Goal: Answer question/provide support: Share knowledge or assist other users

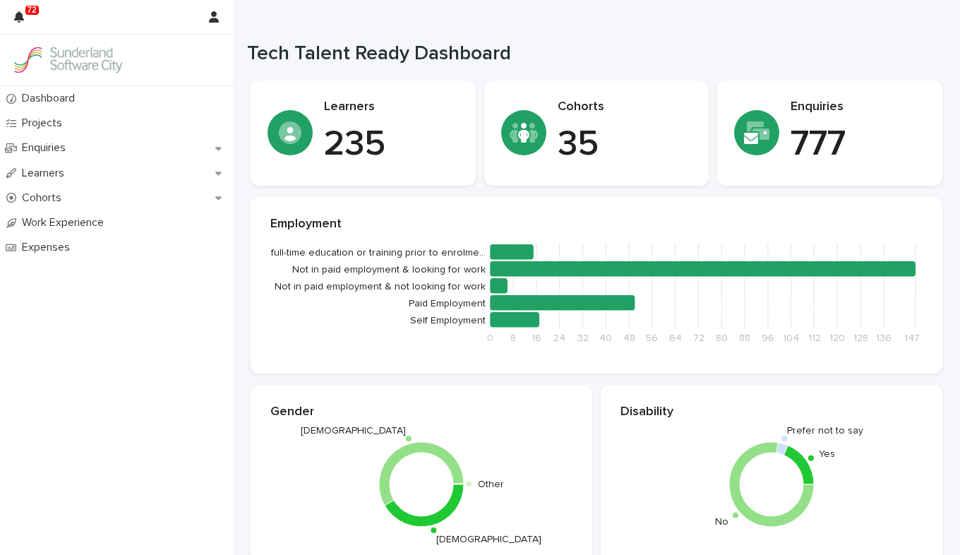
click at [51, 44] on div at bounding box center [116, 60] width 233 height 51
click at [95, 64] on img at bounding box center [67, 60] width 113 height 28
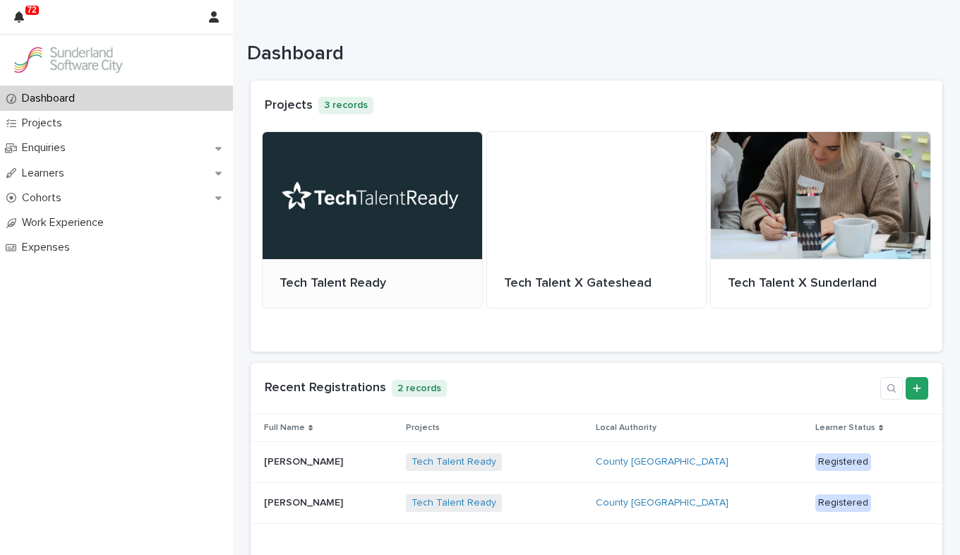
click at [349, 199] on div at bounding box center [372, 195] width 219 height 127
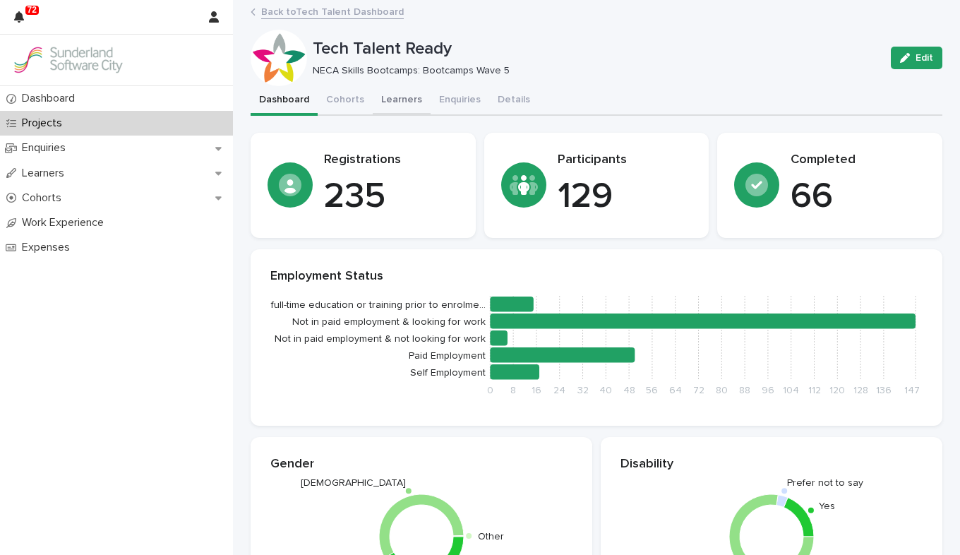
click at [399, 104] on button "Learners" at bounding box center [402, 101] width 58 height 30
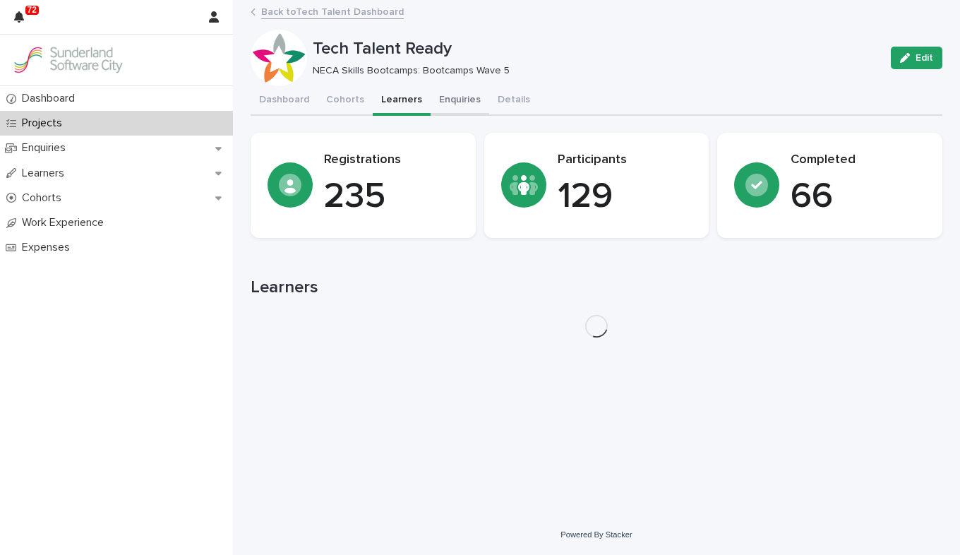
click at [489, 106] on button "Details" at bounding box center [513, 101] width 49 height 30
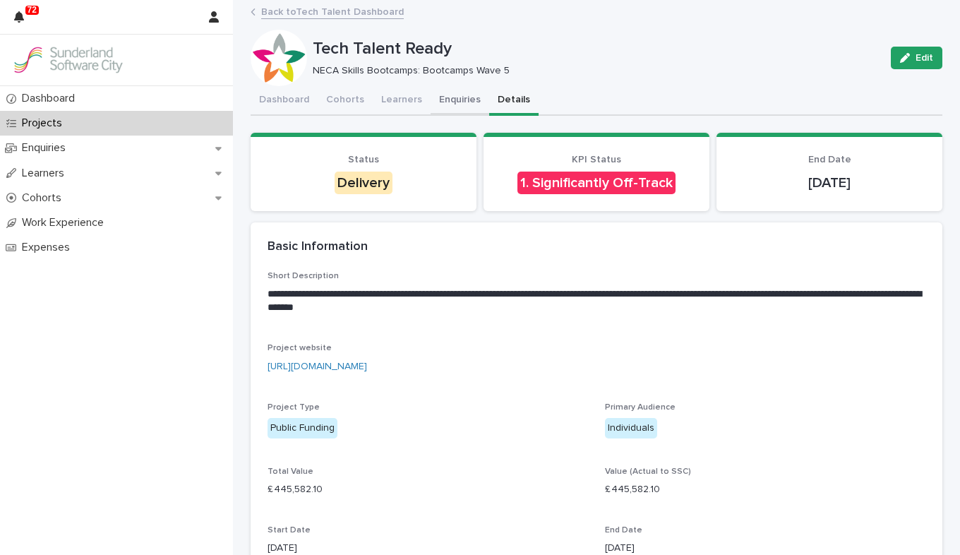
click at [452, 97] on button "Enquiries" at bounding box center [459, 101] width 59 height 30
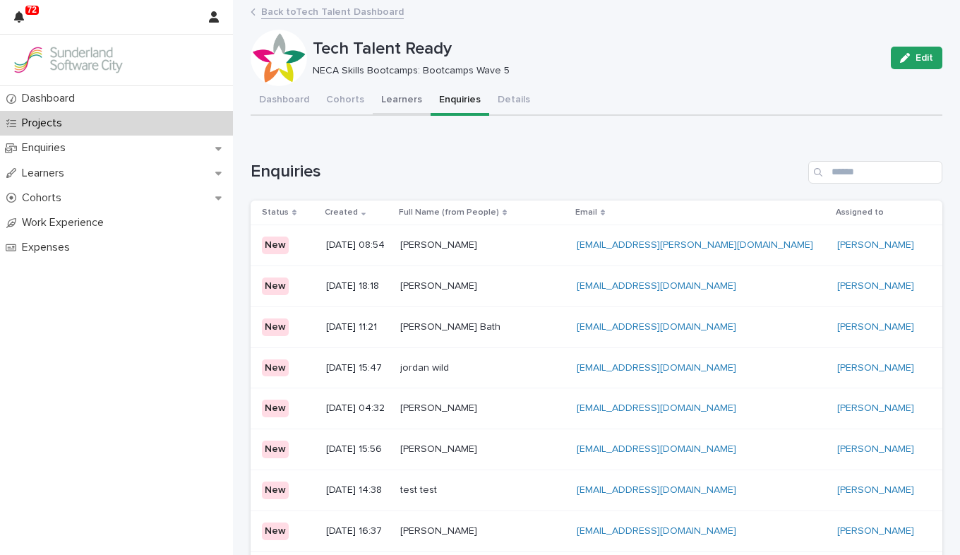
click at [378, 93] on button "Learners" at bounding box center [402, 101] width 58 height 30
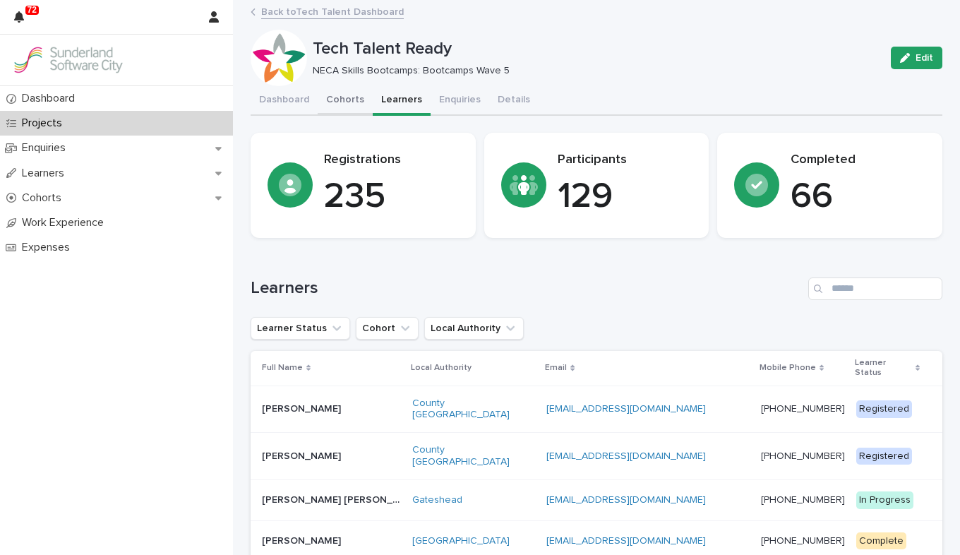
click at [338, 96] on button "Cohorts" at bounding box center [345, 101] width 55 height 30
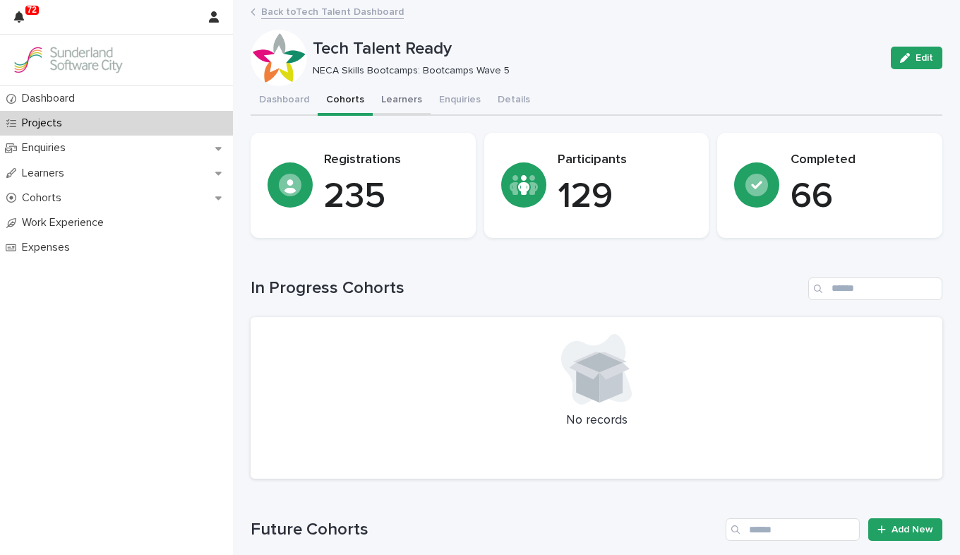
click at [373, 95] on button "Learners" at bounding box center [402, 101] width 58 height 30
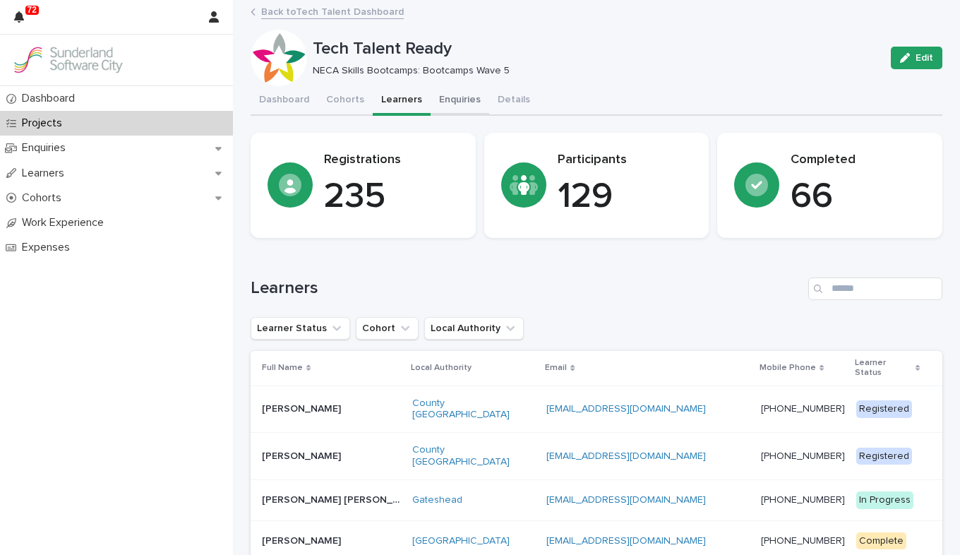
click at [443, 108] on button "Enquiries" at bounding box center [459, 101] width 59 height 30
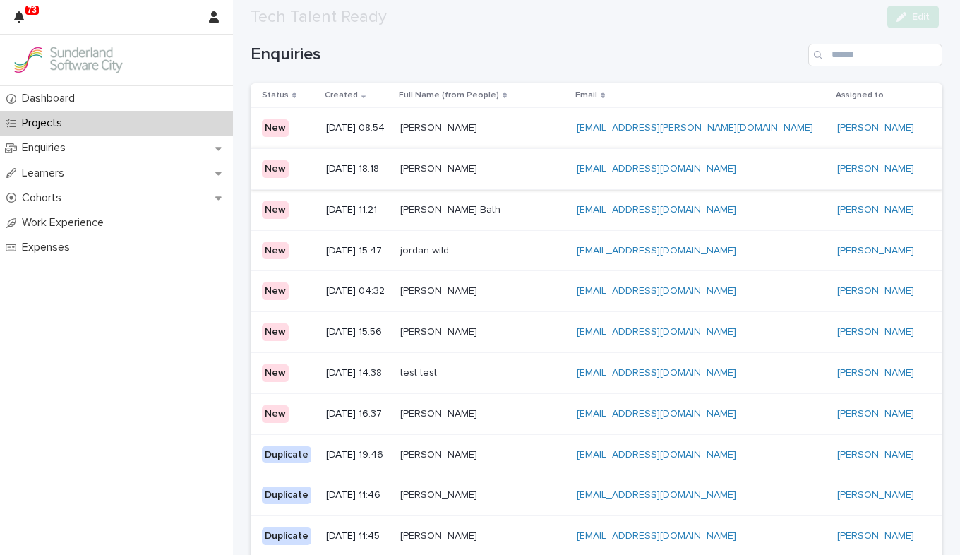
scroll to position [141, 0]
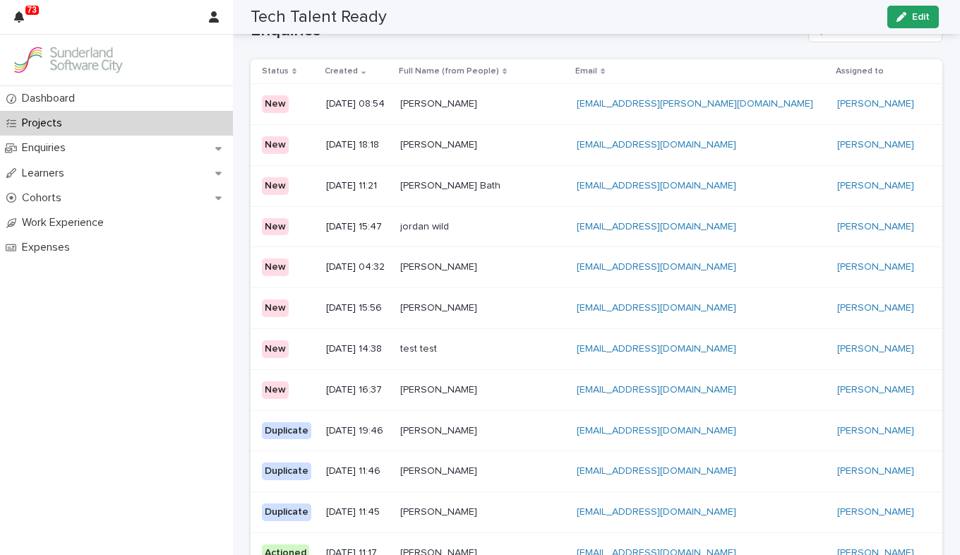
click at [315, 394] on p "New" at bounding box center [288, 390] width 53 height 18
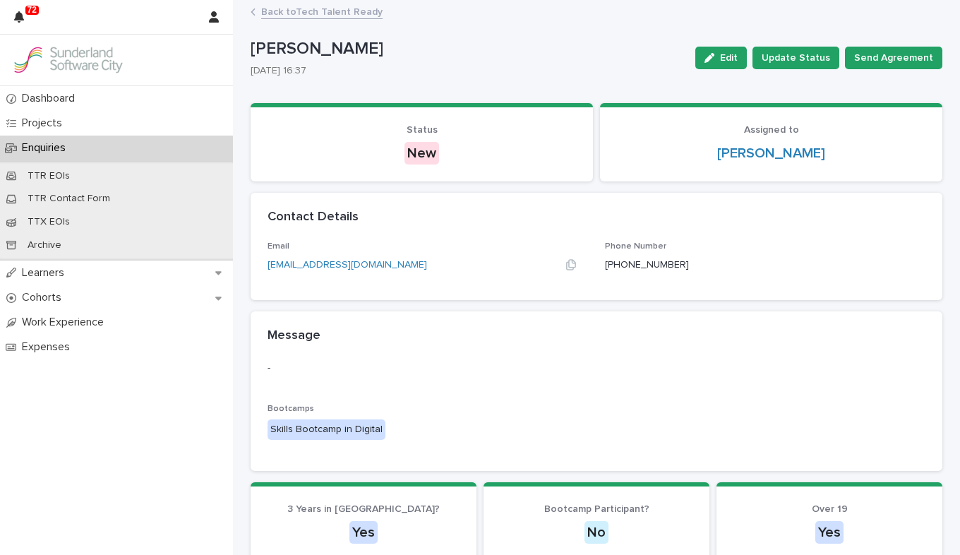
click at [412, 269] on div "[EMAIL_ADDRESS][DOMAIN_NAME]" at bounding box center [427, 265] width 320 height 15
click at [565, 267] on icon "button" at bounding box center [570, 264] width 11 height 11
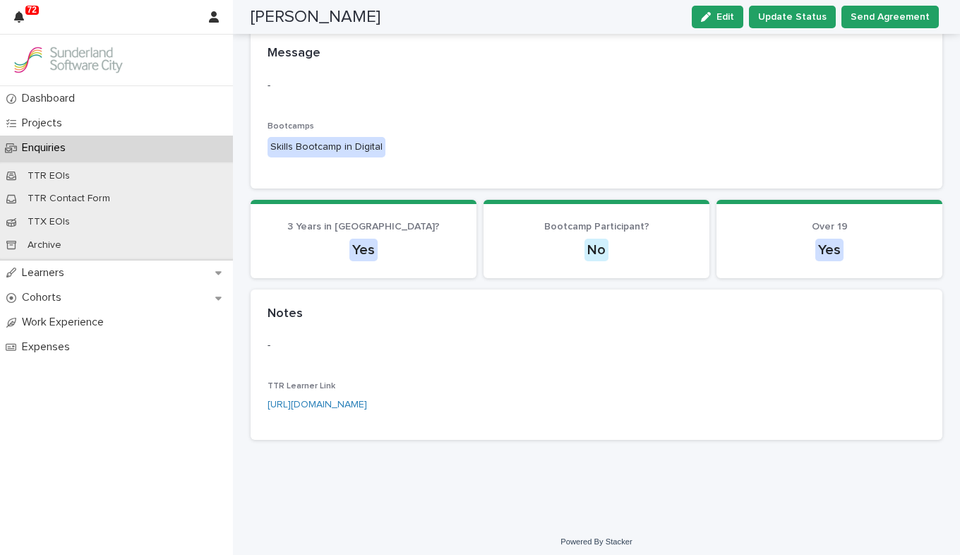
scroll to position [289, 0]
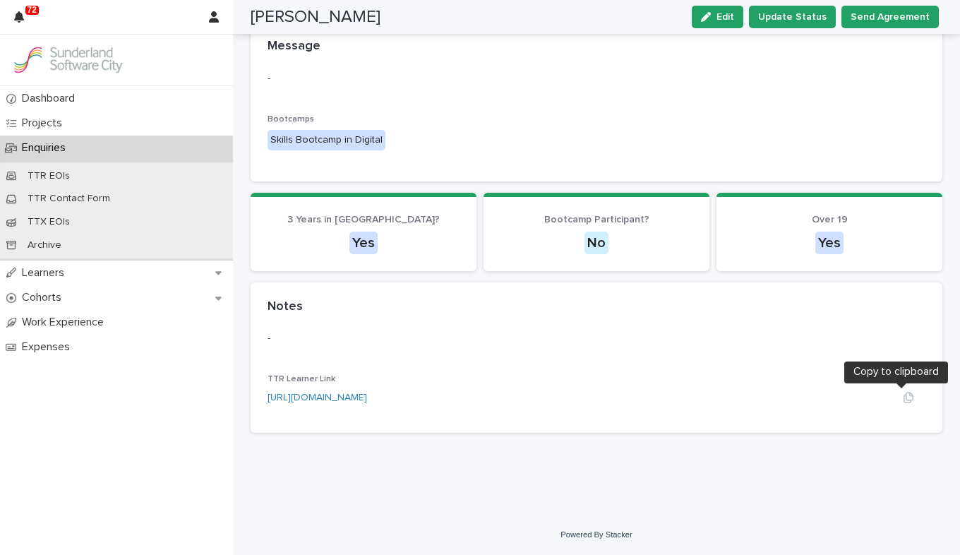
click at [687, 394] on icon "button" at bounding box center [908, 397] width 11 height 11
click at [687, 26] on button "Update Status" at bounding box center [792, 17] width 87 height 23
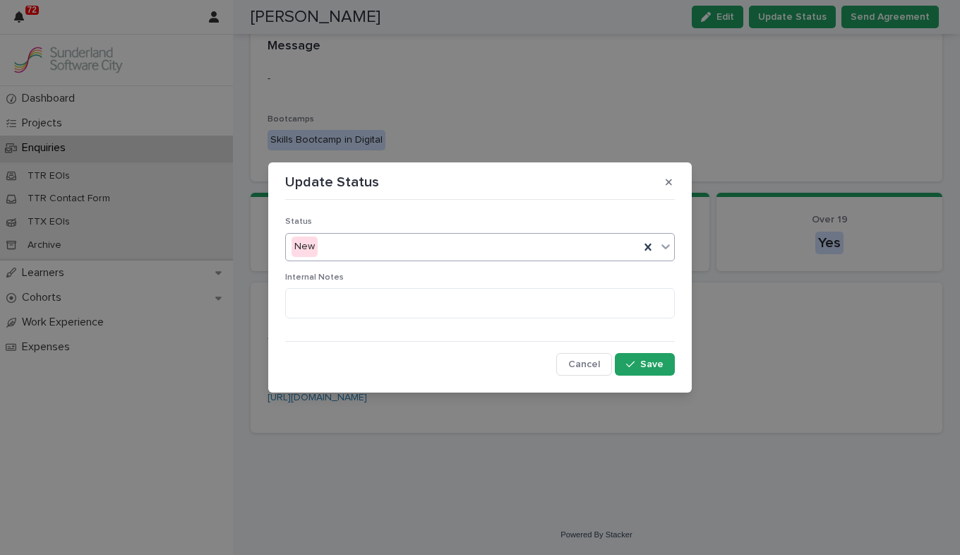
click at [663, 244] on icon at bounding box center [665, 246] width 14 height 14
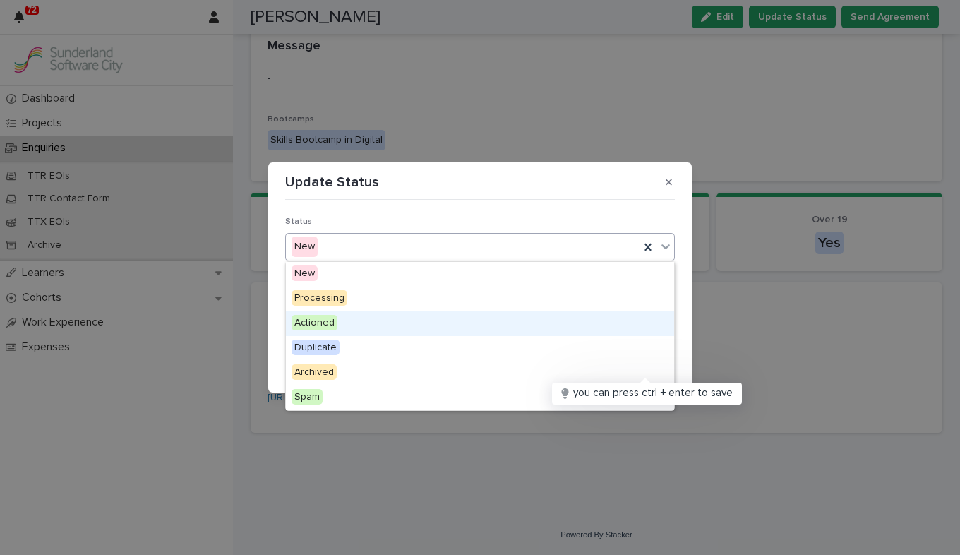
click at [534, 330] on div "Actioned" at bounding box center [480, 323] width 388 height 25
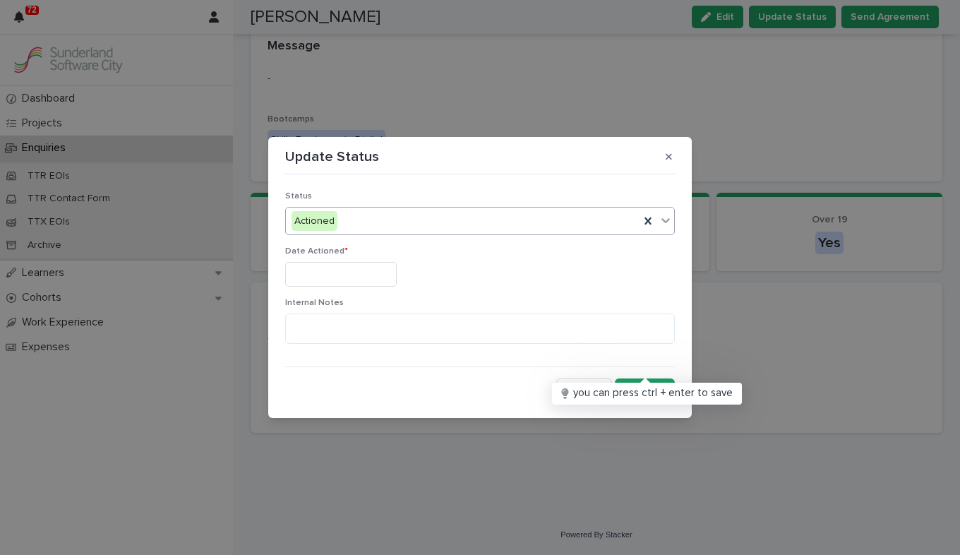
click at [368, 273] on input "text" at bounding box center [340, 274] width 111 height 25
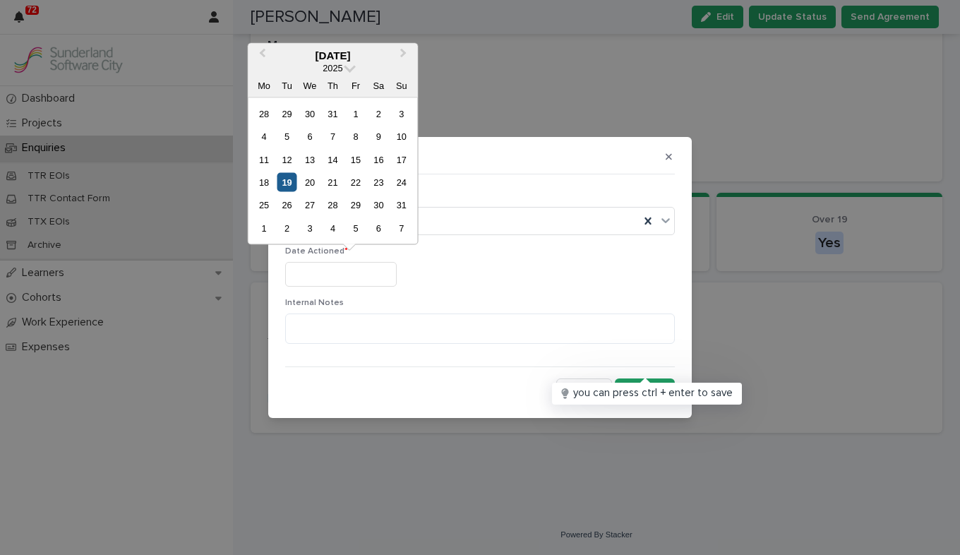
click at [292, 175] on div "19" at bounding box center [286, 182] width 19 height 19
type input "*********"
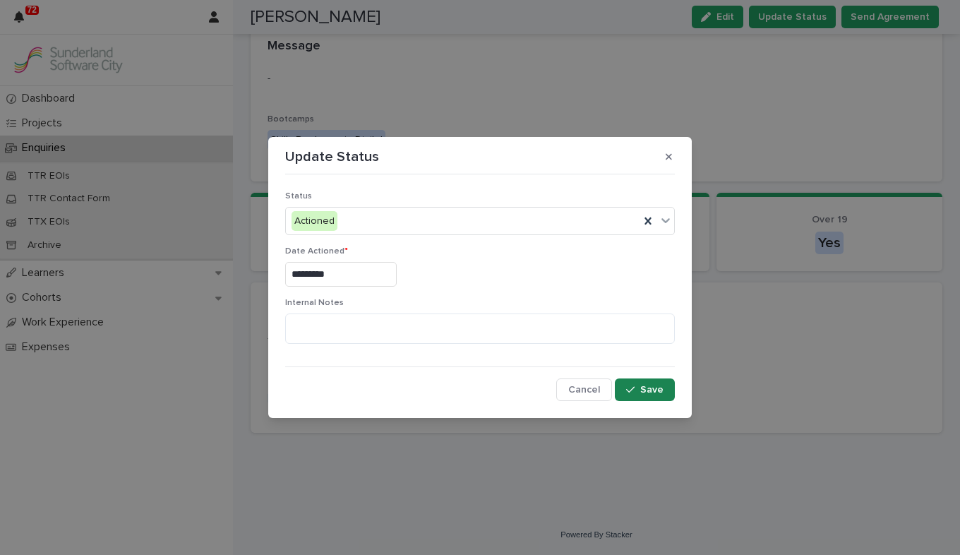
click at [644, 378] on button "Save" at bounding box center [645, 389] width 60 height 23
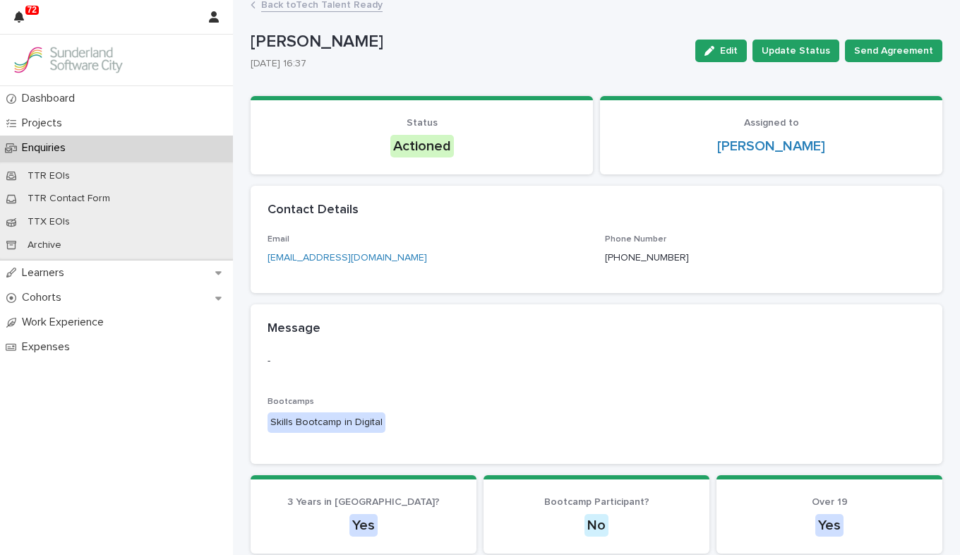
scroll to position [0, 0]
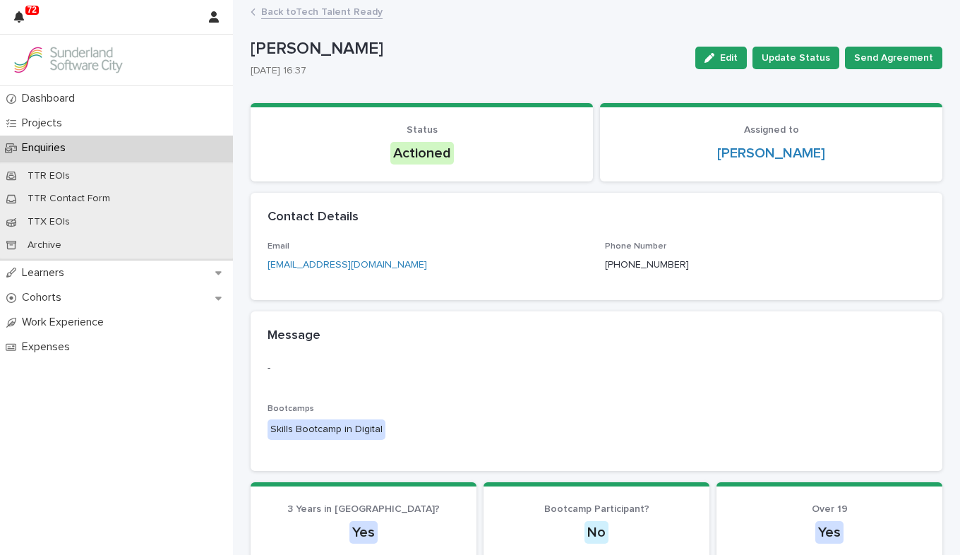
click at [337, 10] on link "Back to Tech Talent Ready" at bounding box center [321, 11] width 121 height 16
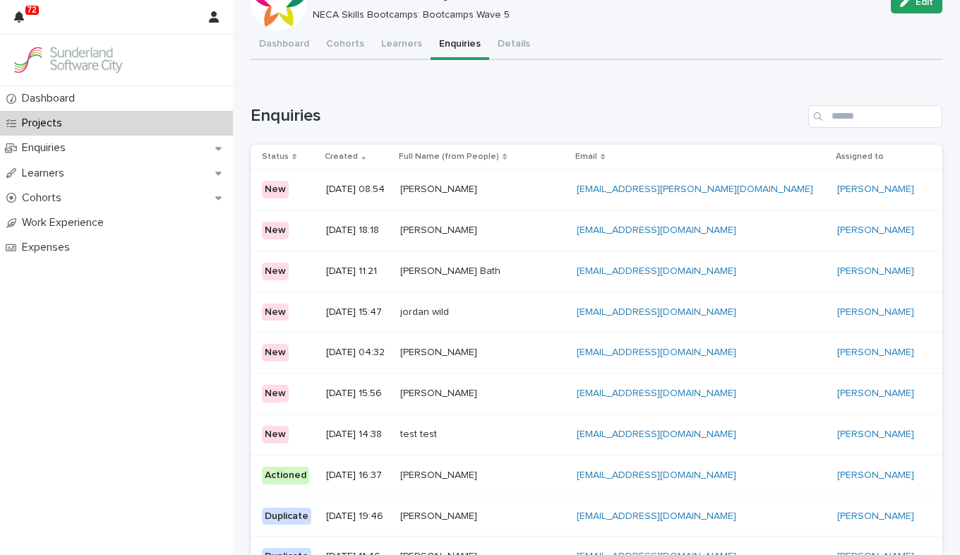
scroll to position [71, 0]
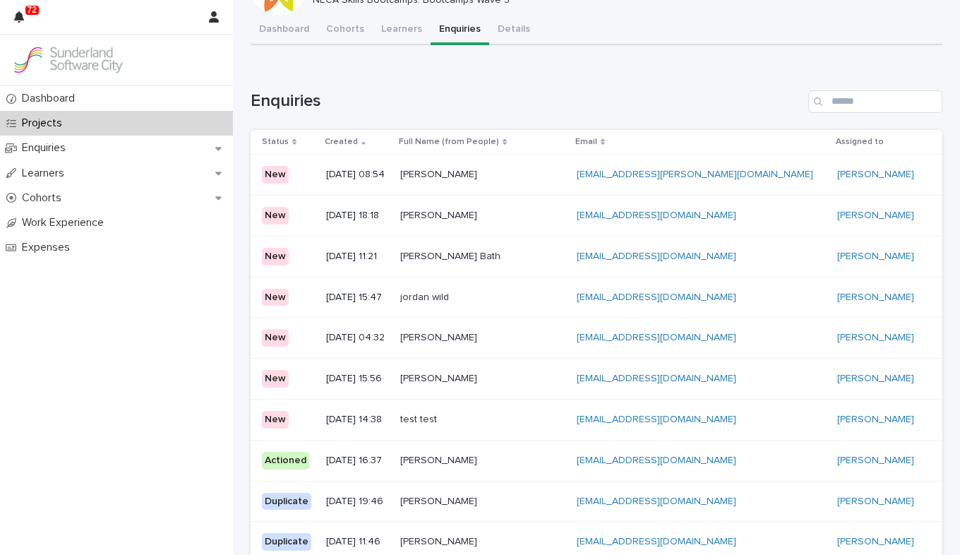
click at [524, 385] on div "Ebiakpo Koroye Ebiakpo Koroye" at bounding box center [482, 378] width 165 height 23
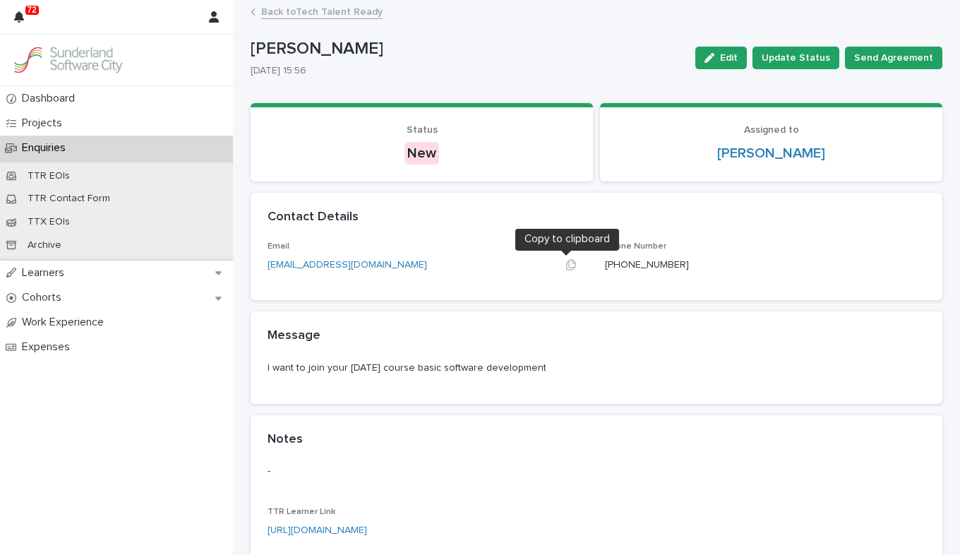
click at [565, 264] on icon "button" at bounding box center [570, 264] width 11 height 11
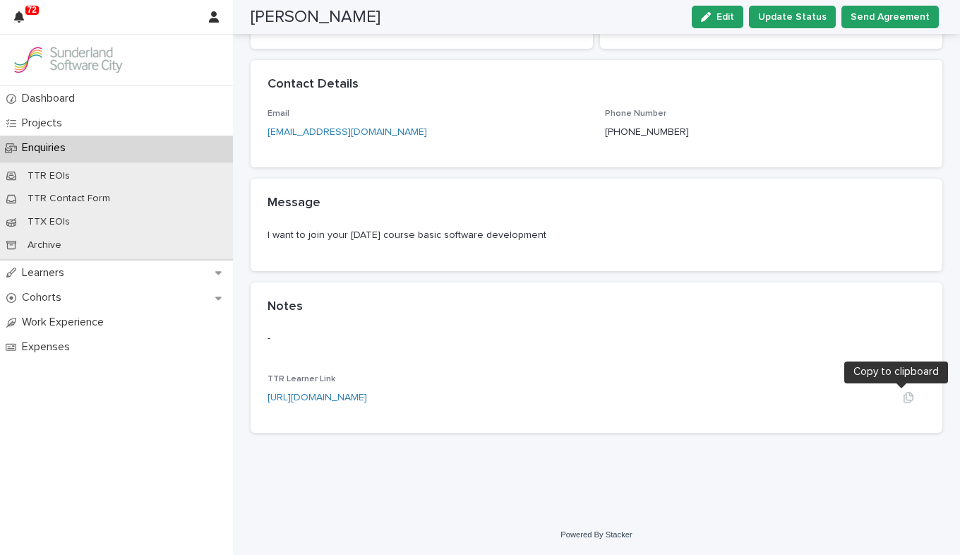
click at [687, 399] on icon "button" at bounding box center [908, 397] width 10 height 11
click at [687, 26] on button "Update Status" at bounding box center [792, 17] width 87 height 23
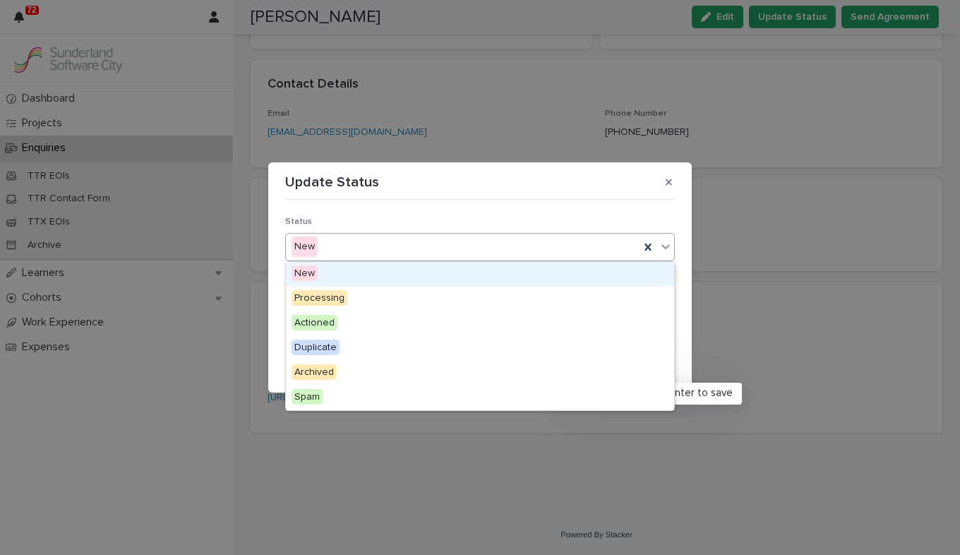
click at [665, 248] on icon at bounding box center [665, 246] width 8 height 5
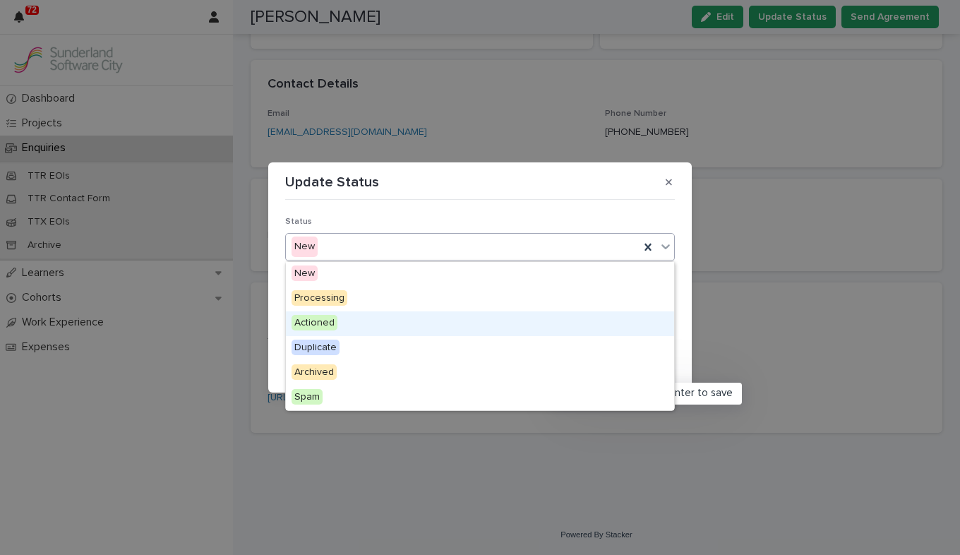
click at [580, 325] on div "Actioned" at bounding box center [480, 323] width 388 height 25
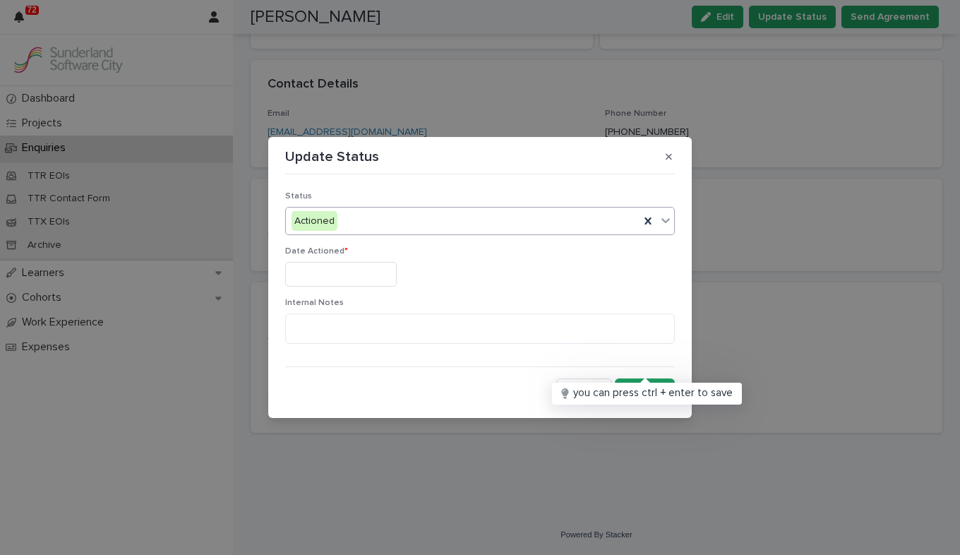
click at [388, 277] on input "text" at bounding box center [340, 274] width 111 height 25
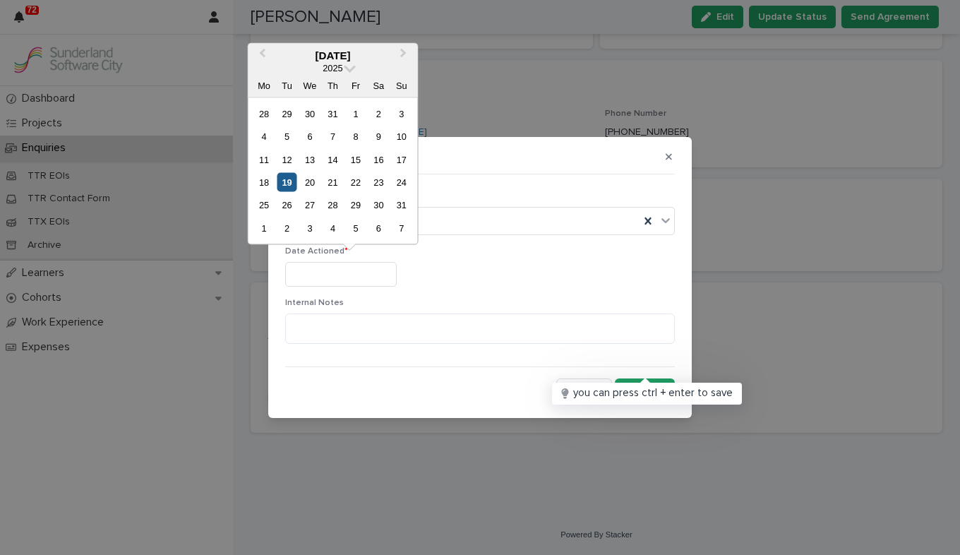
click at [291, 177] on div "19" at bounding box center [286, 182] width 19 height 19
type input "*********"
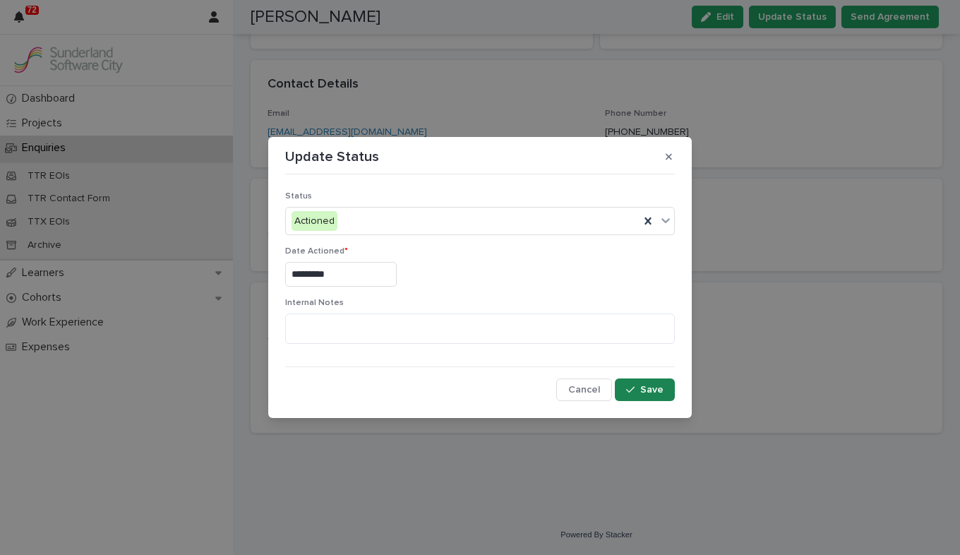
click at [640, 387] on div "button" at bounding box center [633, 390] width 14 height 10
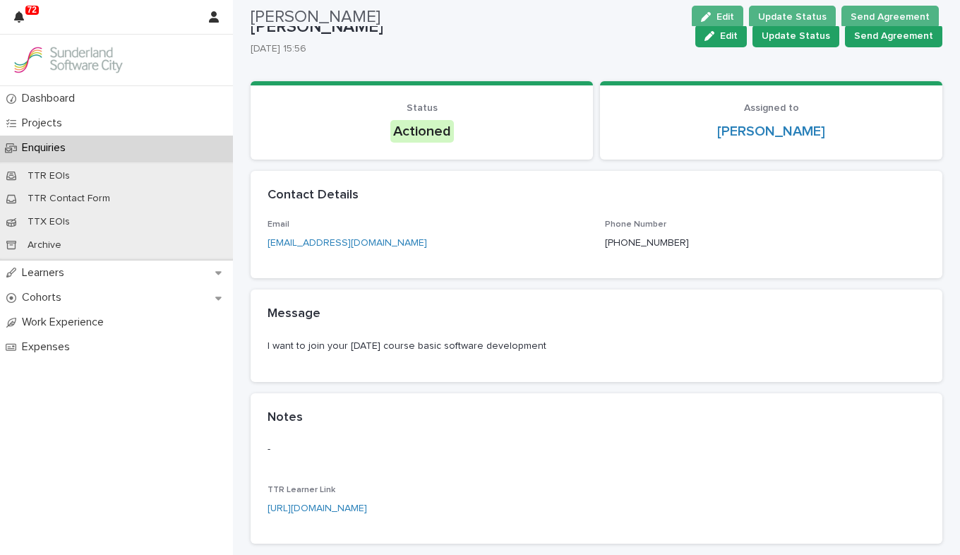
scroll to position [0, 0]
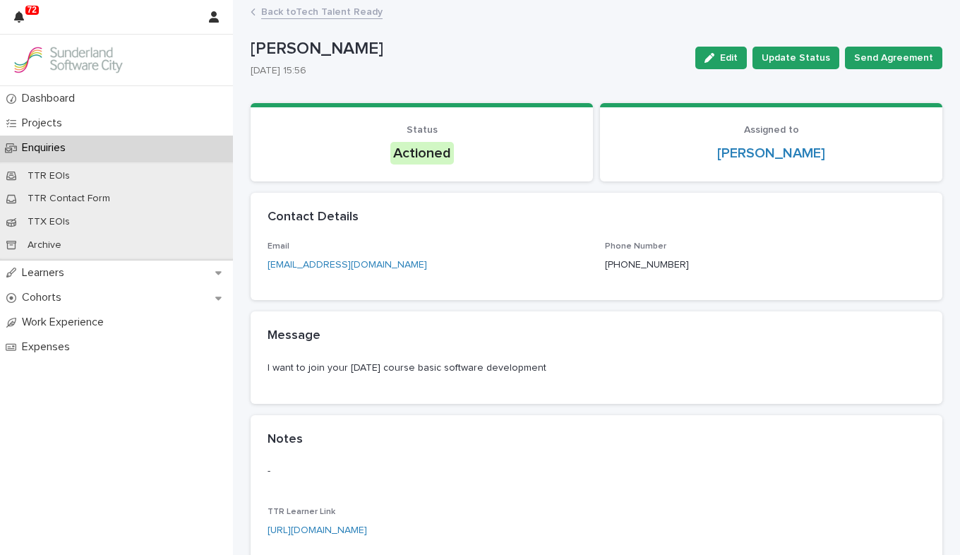
click at [332, 15] on link "Back to Tech Talent Ready" at bounding box center [321, 11] width 121 height 16
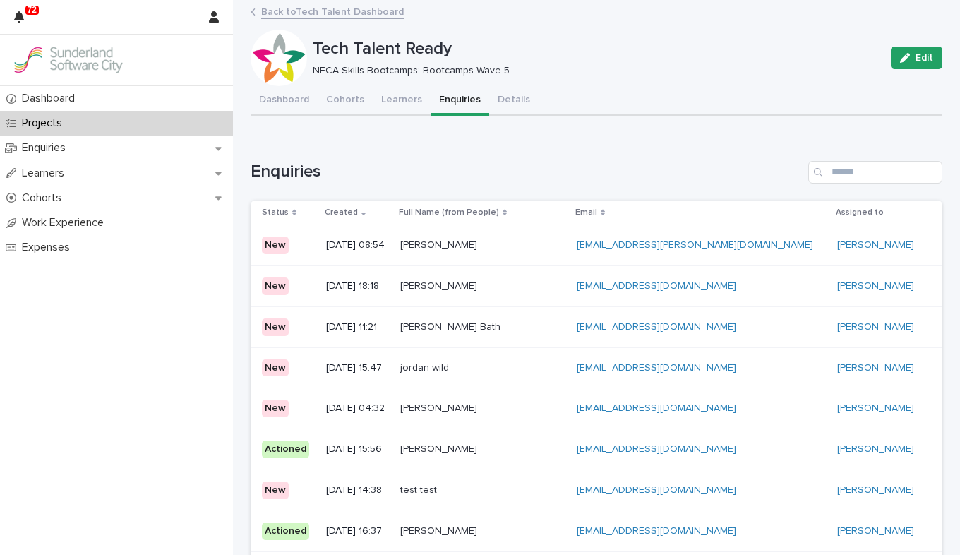
click at [554, 500] on div "test test test test" at bounding box center [482, 489] width 165 height 23
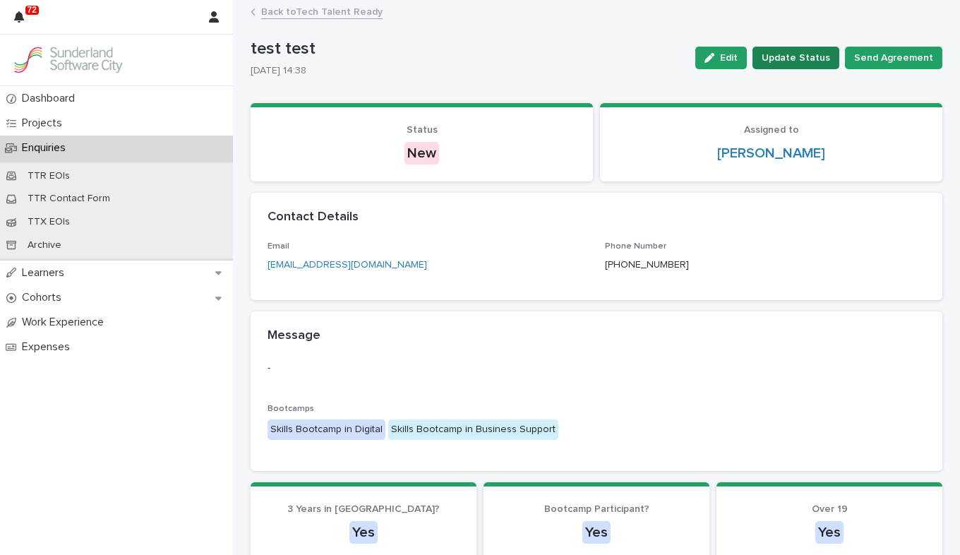
click at [687, 62] on span "Update Status" at bounding box center [795, 58] width 68 height 14
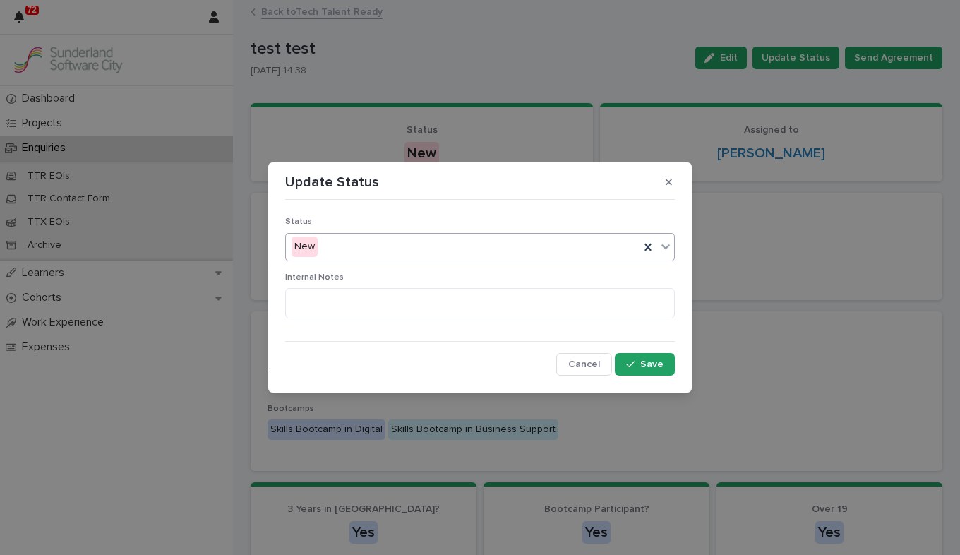
click at [670, 250] on icon at bounding box center [665, 246] width 14 height 14
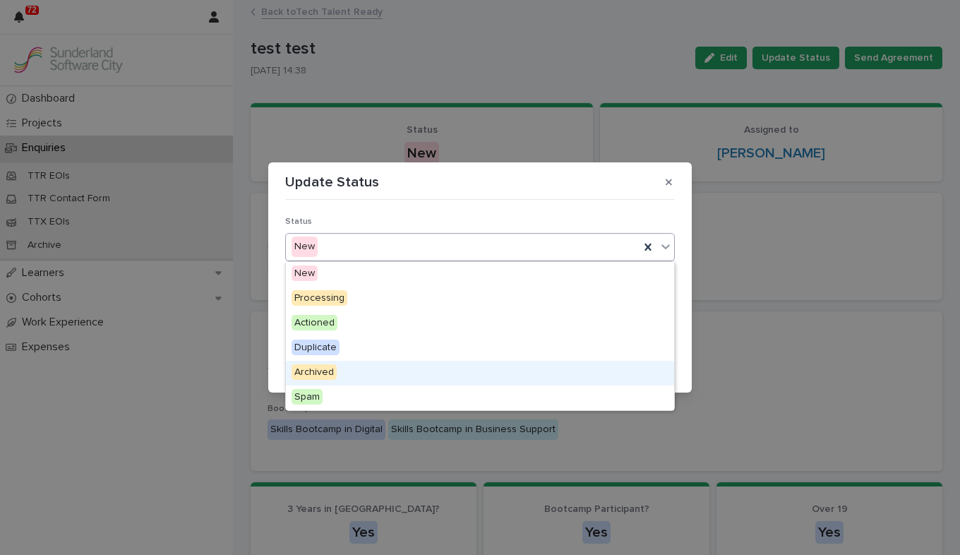
click at [521, 383] on div "Archived" at bounding box center [480, 373] width 388 height 25
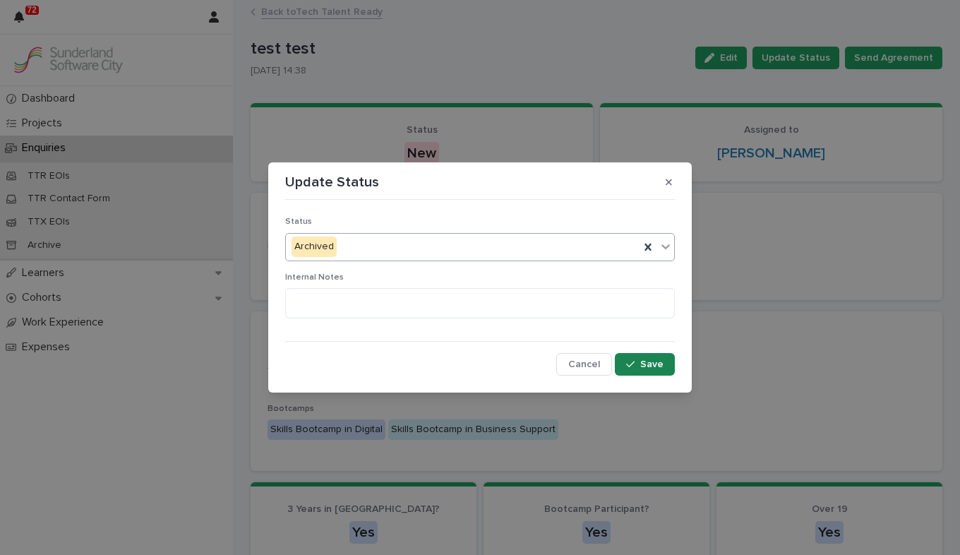
click at [637, 359] on div "button" at bounding box center [633, 364] width 14 height 10
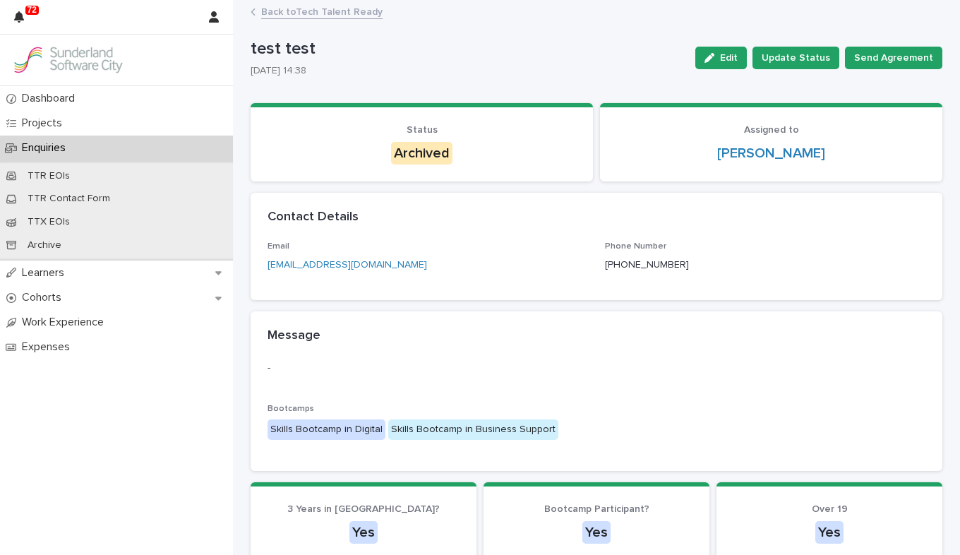
click at [345, 10] on link "Back to Tech Talent Ready" at bounding box center [321, 11] width 121 height 16
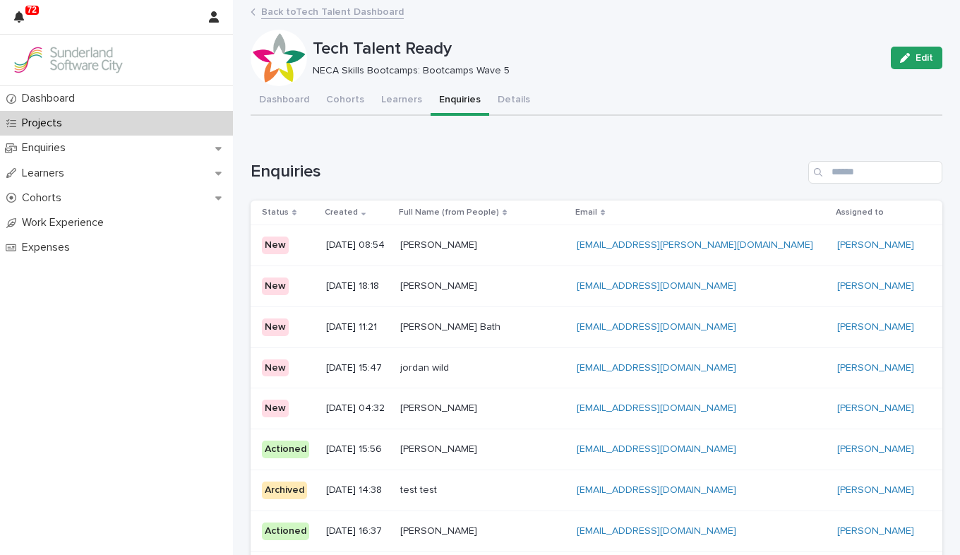
click at [548, 406] on p at bounding box center [482, 408] width 165 height 12
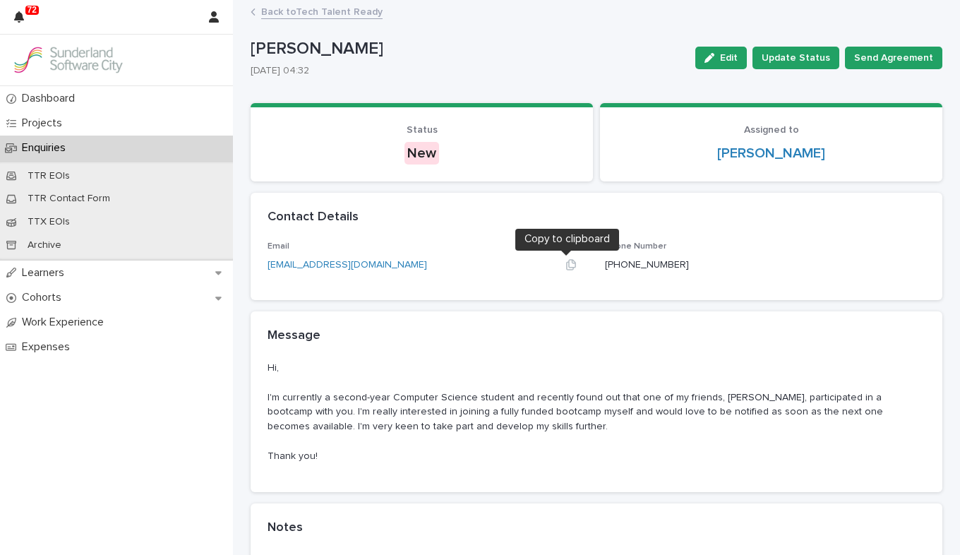
click at [572, 265] on button "button" at bounding box center [571, 264] width 34 height 11
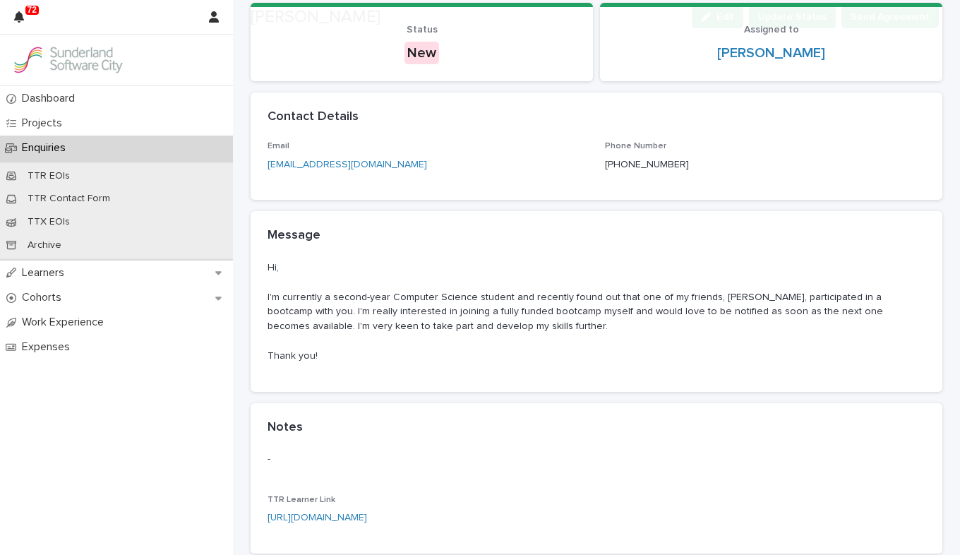
scroll to position [212, 0]
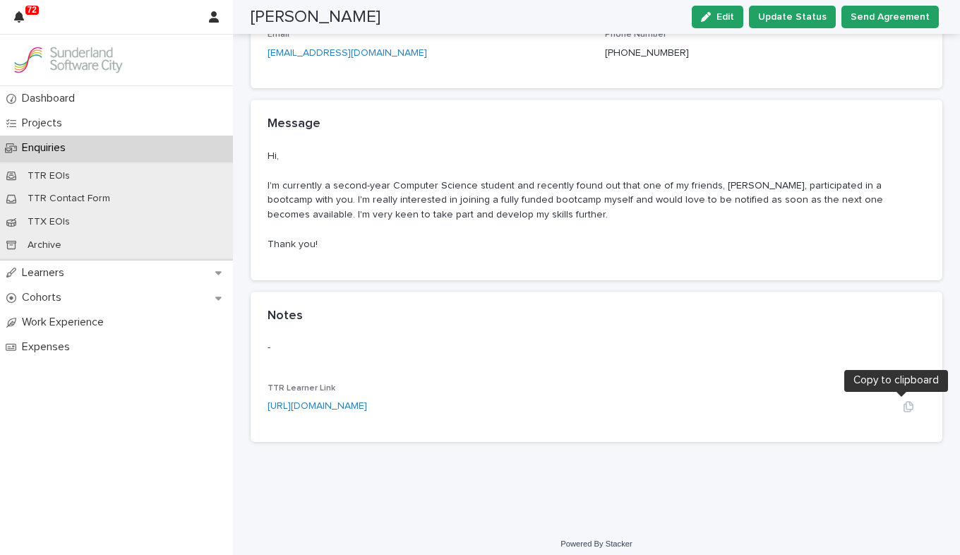
click at [687, 406] on button "button" at bounding box center [908, 406] width 34 height 11
click at [687, 14] on span "Update Status" at bounding box center [792, 17] width 68 height 14
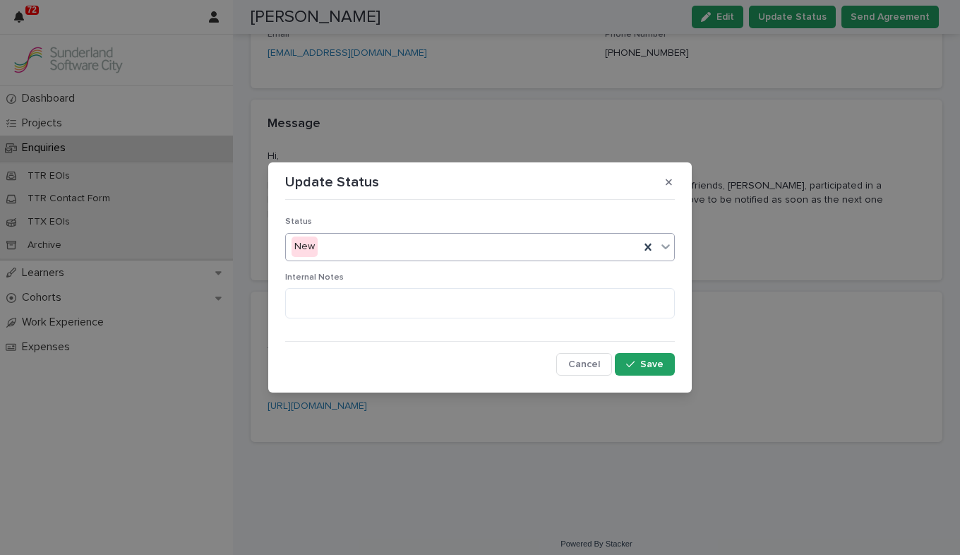
click at [665, 237] on div at bounding box center [665, 246] width 17 height 25
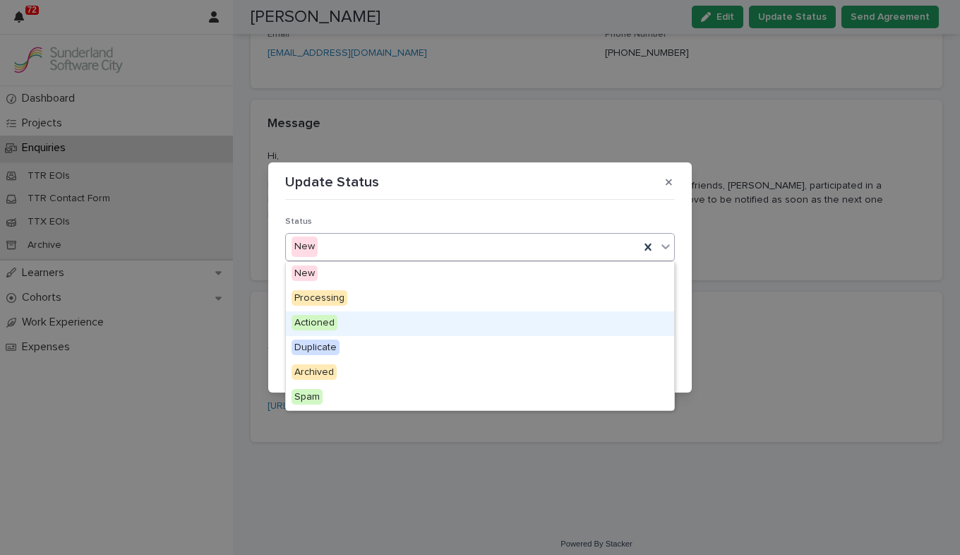
click at [540, 335] on div "Actioned" at bounding box center [480, 323] width 388 height 25
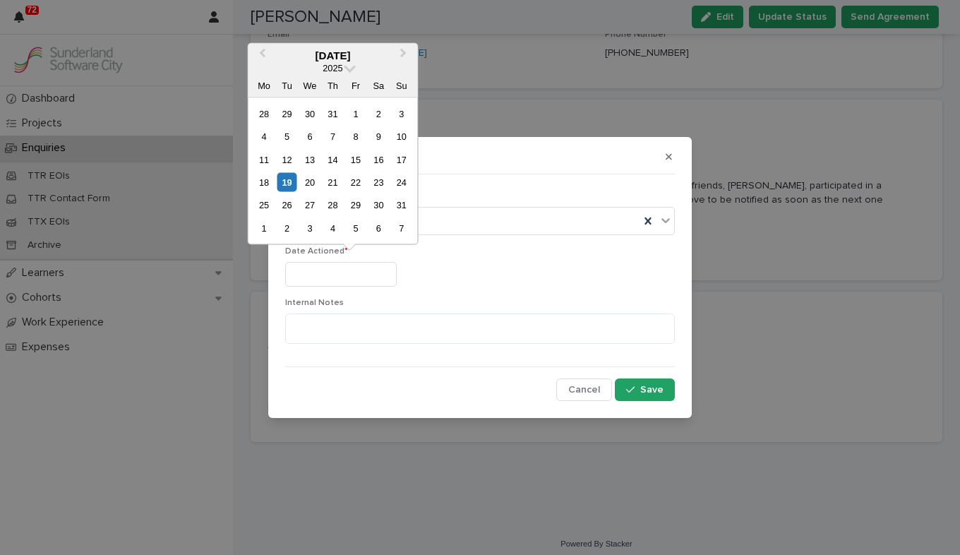
click at [324, 277] on input "text" at bounding box center [340, 274] width 111 height 25
click at [284, 183] on div "19" at bounding box center [286, 182] width 19 height 19
type input "*********"
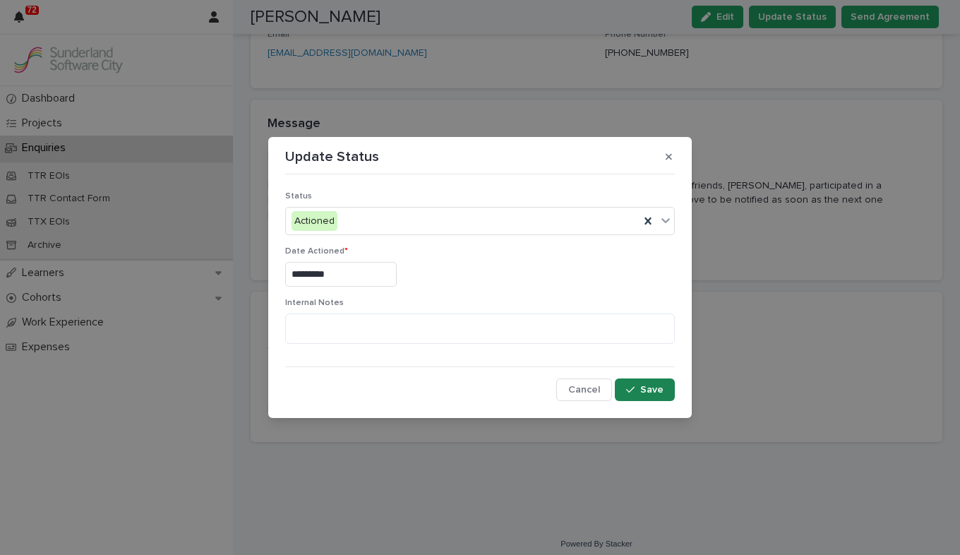
click at [632, 391] on icon "button" at bounding box center [630, 390] width 8 height 10
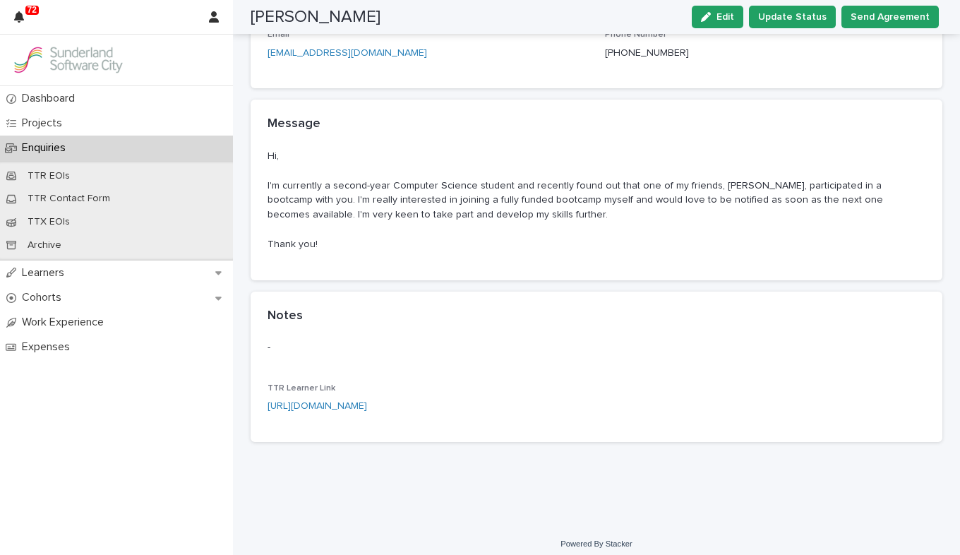
scroll to position [0, 0]
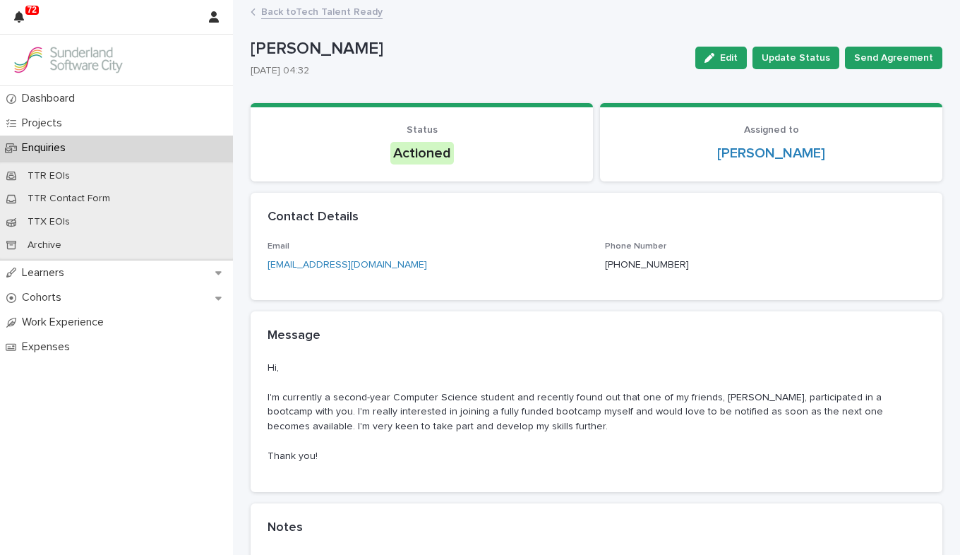
click at [316, 16] on link "Back to Tech Talent Ready" at bounding box center [321, 11] width 121 height 16
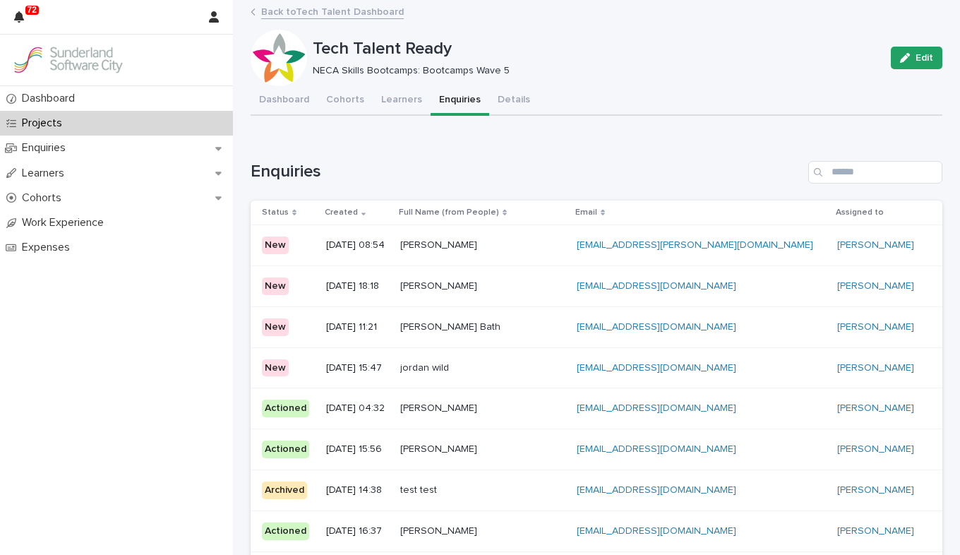
click at [547, 370] on p at bounding box center [482, 368] width 165 height 12
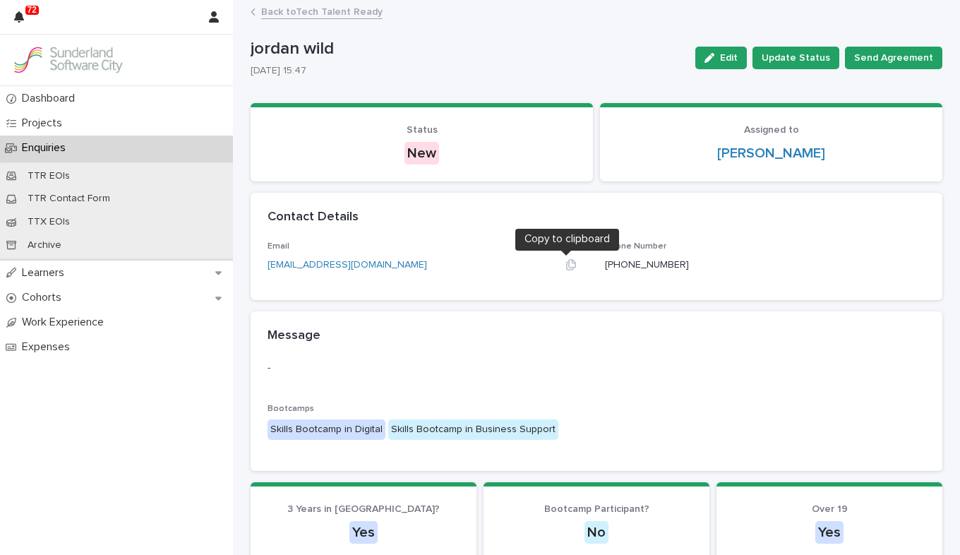
click at [567, 264] on icon "button" at bounding box center [570, 264] width 11 height 11
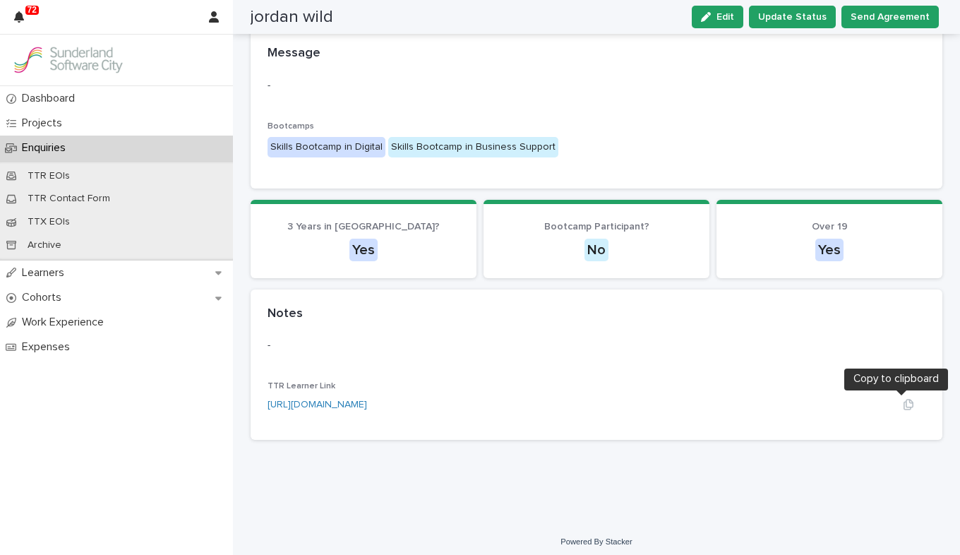
click at [687, 407] on icon "button" at bounding box center [908, 404] width 10 height 11
click at [687, 20] on span "Update Status" at bounding box center [792, 17] width 68 height 14
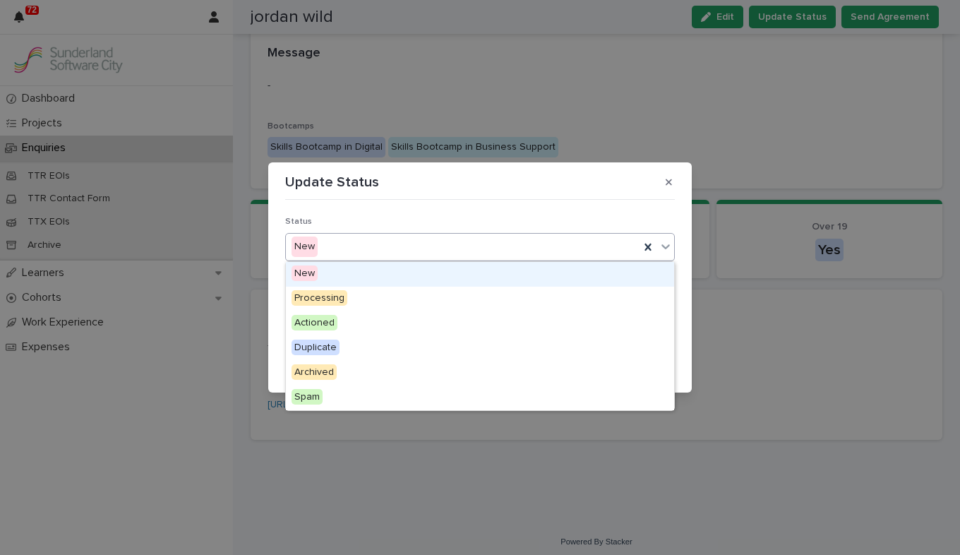
click at [661, 243] on icon at bounding box center [665, 246] width 14 height 14
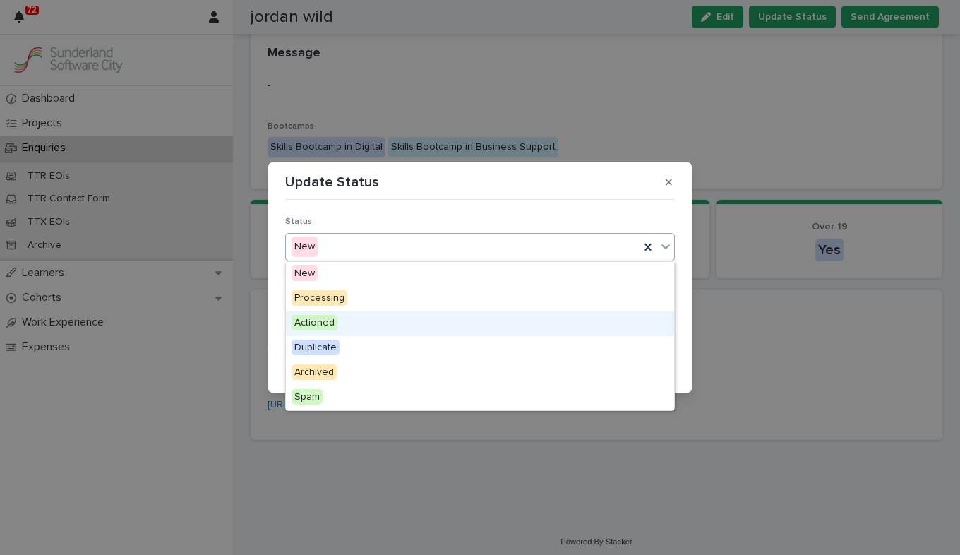
click at [481, 329] on div "Actioned" at bounding box center [480, 323] width 388 height 25
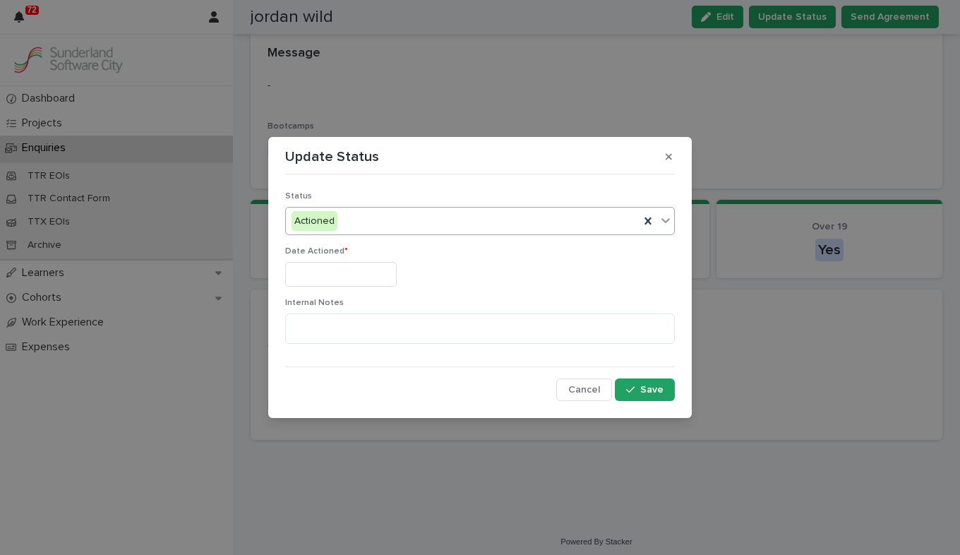
click at [345, 277] on input "text" at bounding box center [340, 274] width 111 height 25
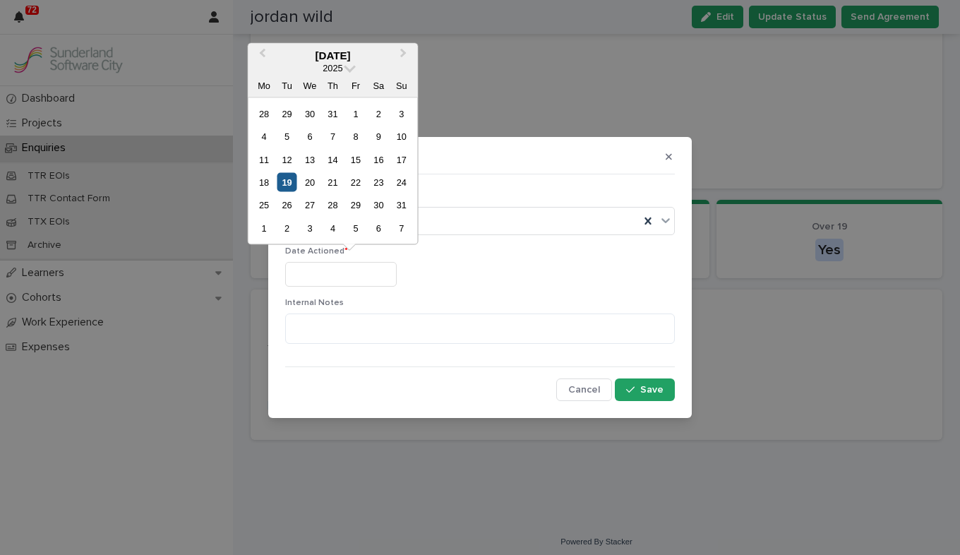
click at [282, 186] on div "19" at bounding box center [286, 182] width 19 height 19
type input "*********"
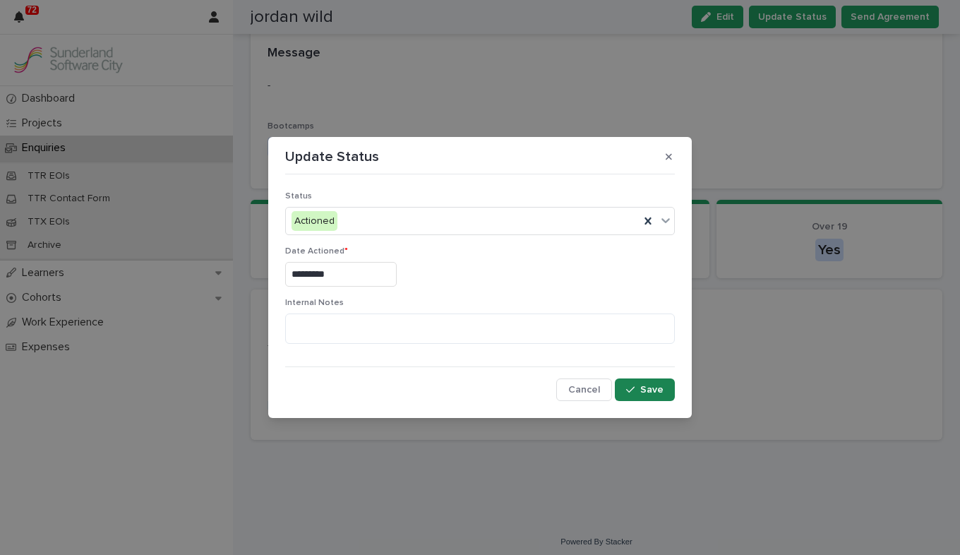
click at [643, 390] on span "Save" at bounding box center [651, 390] width 23 height 10
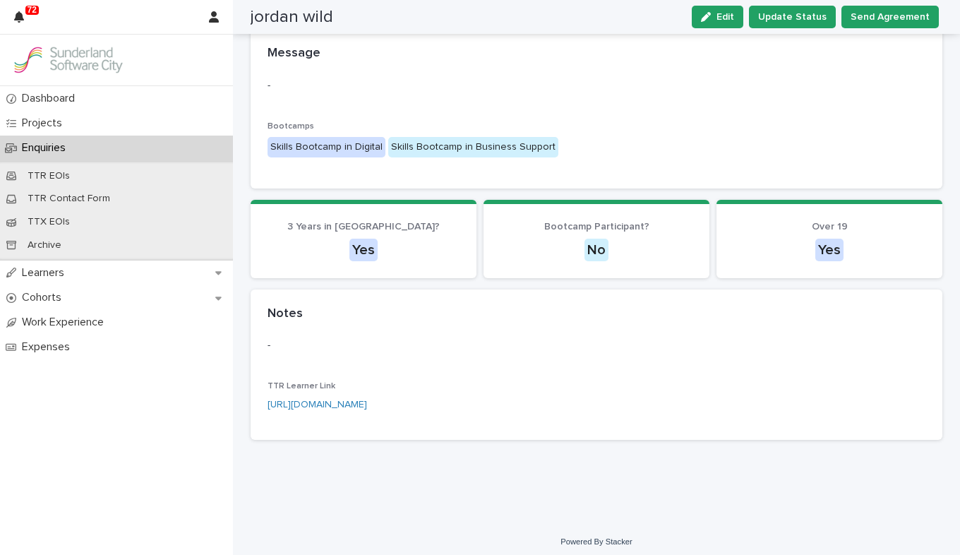
scroll to position [0, 0]
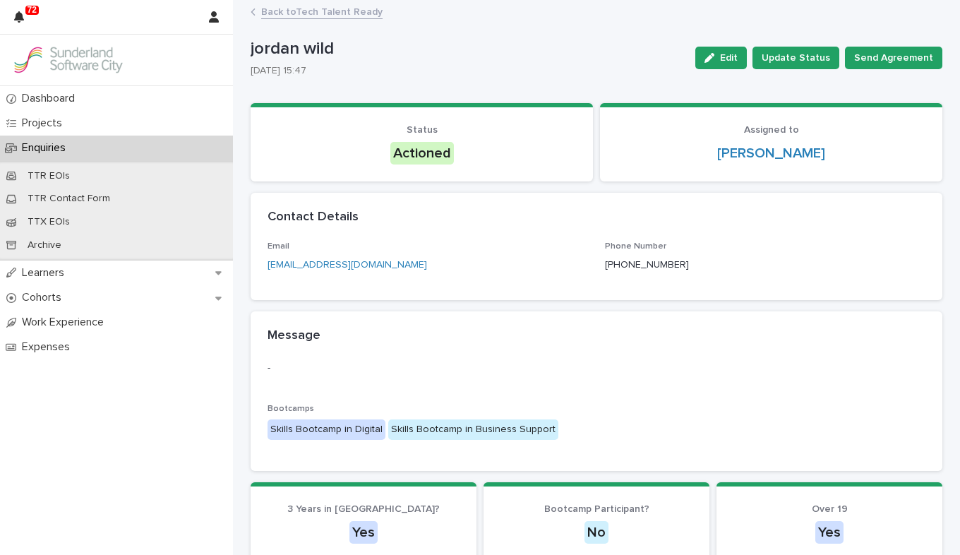
click at [349, 12] on link "Back to Tech Talent Ready" at bounding box center [321, 11] width 121 height 16
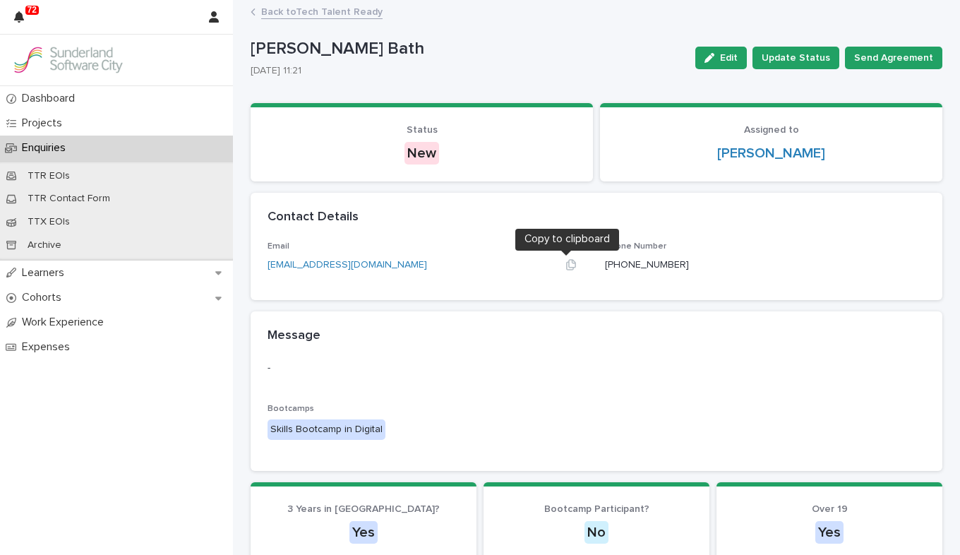
click at [566, 260] on icon "button" at bounding box center [571, 265] width 10 height 11
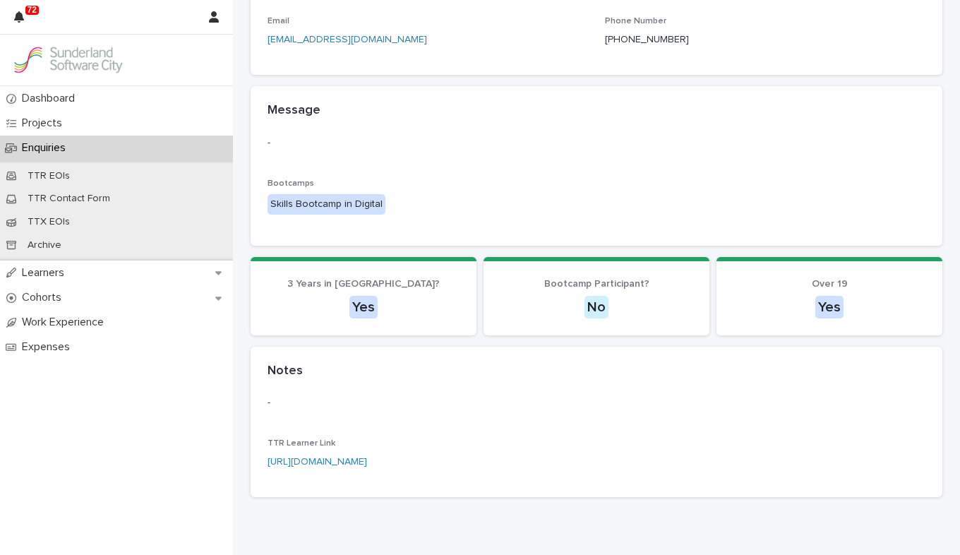
scroll to position [282, 0]
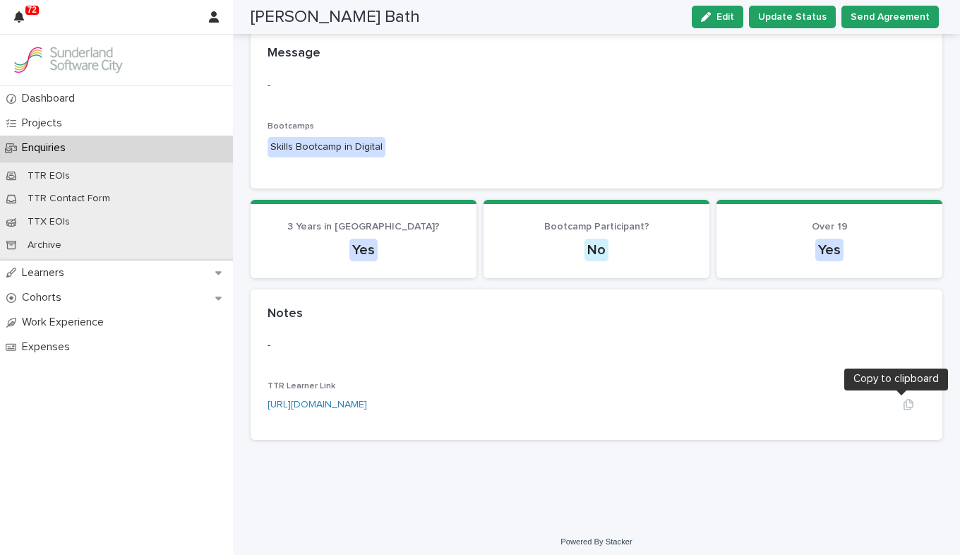
click at [687, 405] on icon "button" at bounding box center [908, 404] width 11 height 11
click at [687, 23] on span "Update Status" at bounding box center [792, 17] width 68 height 14
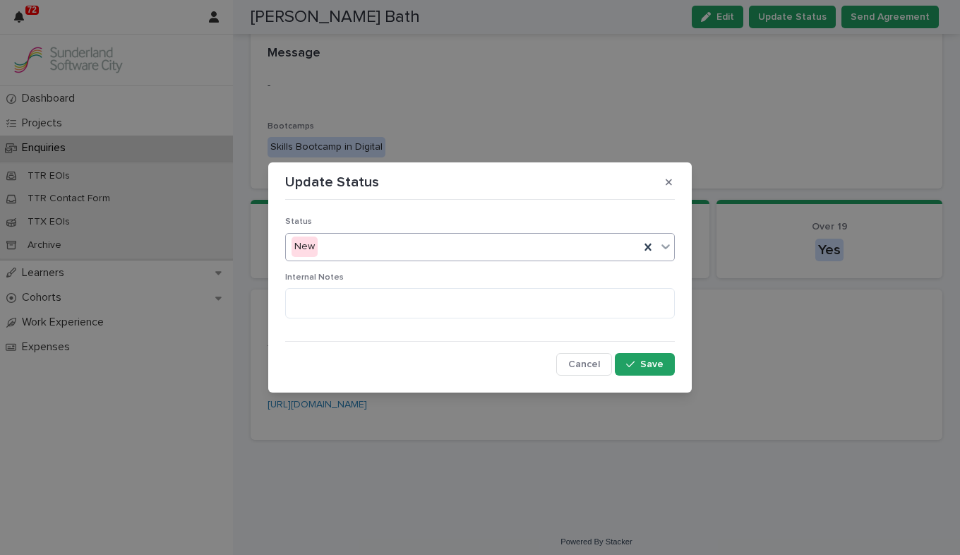
click at [670, 241] on icon at bounding box center [665, 246] width 14 height 14
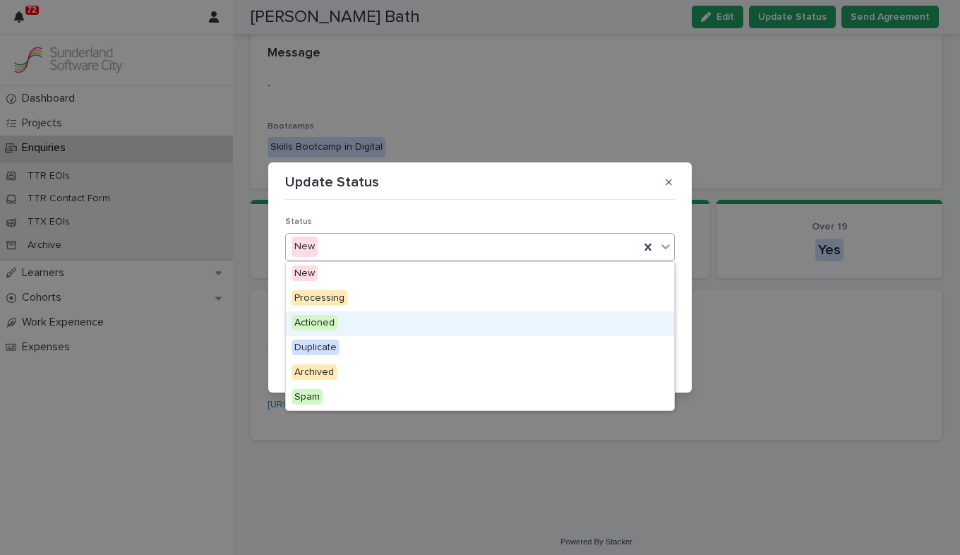
click at [584, 320] on div "Actioned" at bounding box center [480, 323] width 388 height 25
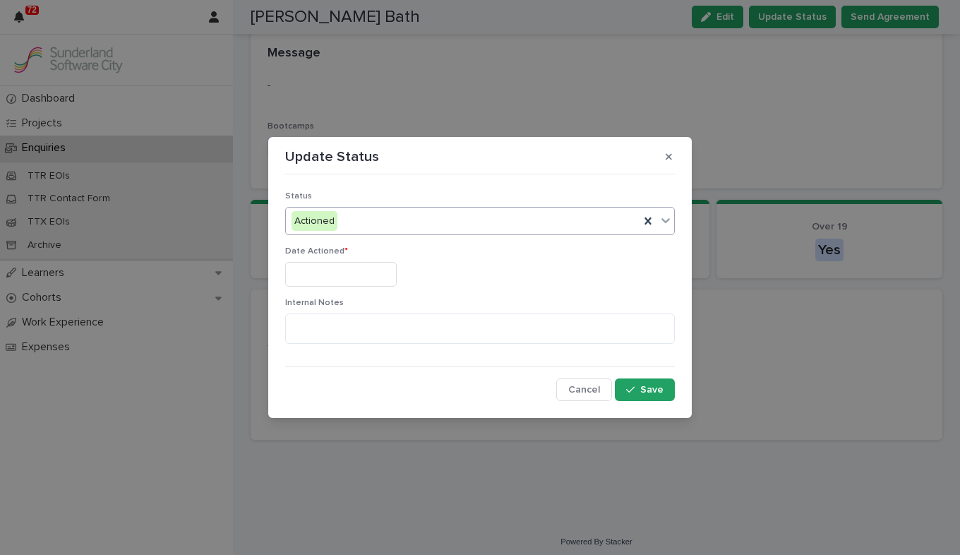
click at [356, 287] on input "text" at bounding box center [340, 274] width 111 height 25
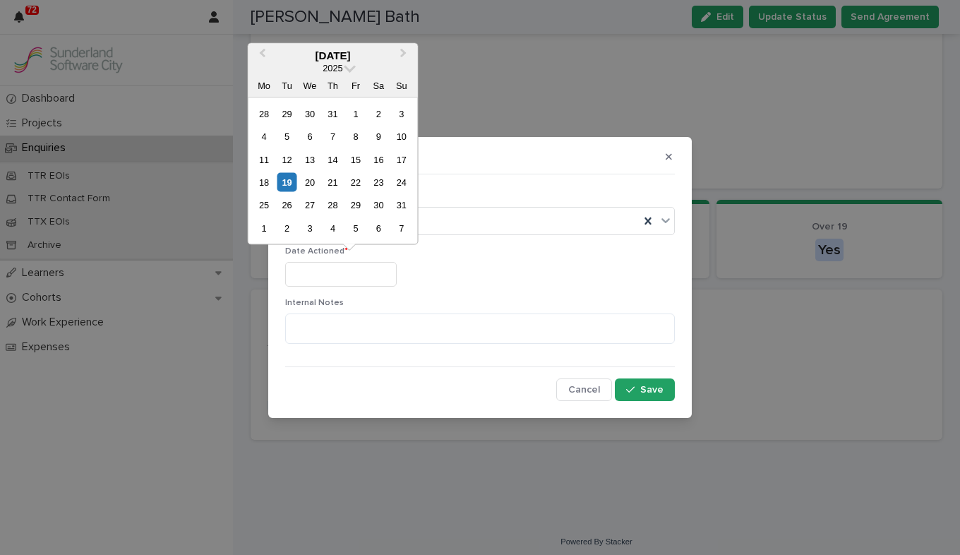
click at [287, 181] on div "19" at bounding box center [286, 182] width 19 height 19
type input "*********"
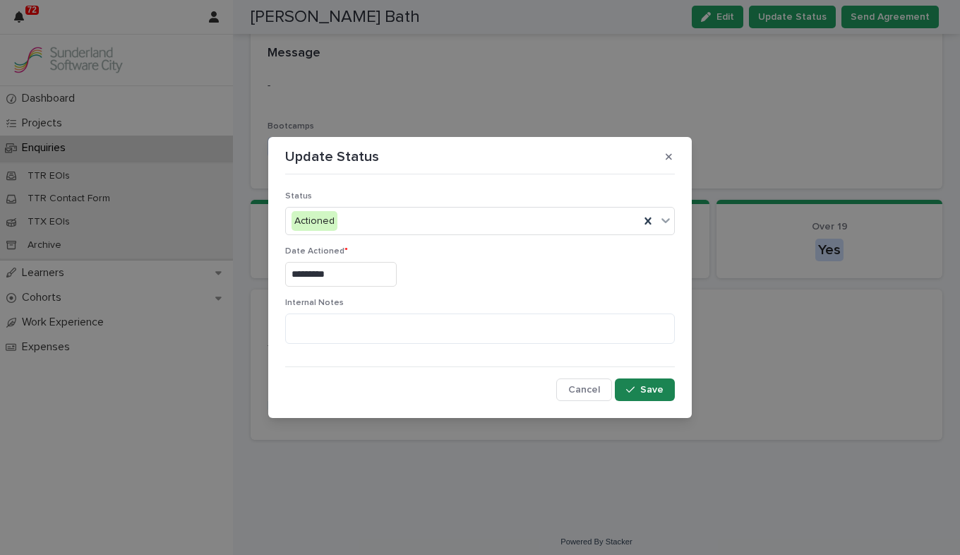
click at [629, 387] on icon "button" at bounding box center [630, 390] width 8 height 10
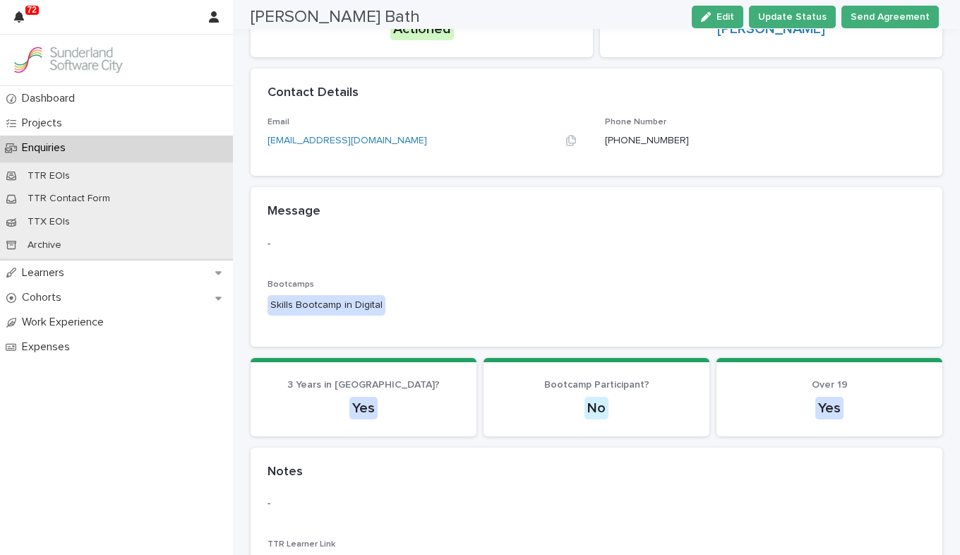
scroll to position [0, 0]
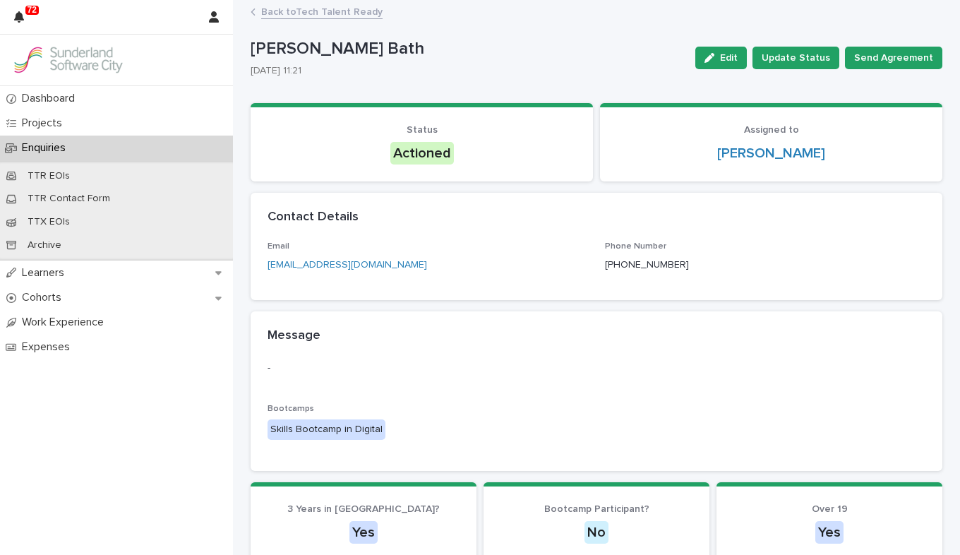
click at [274, 12] on link "Back to Tech Talent Ready" at bounding box center [321, 11] width 121 height 16
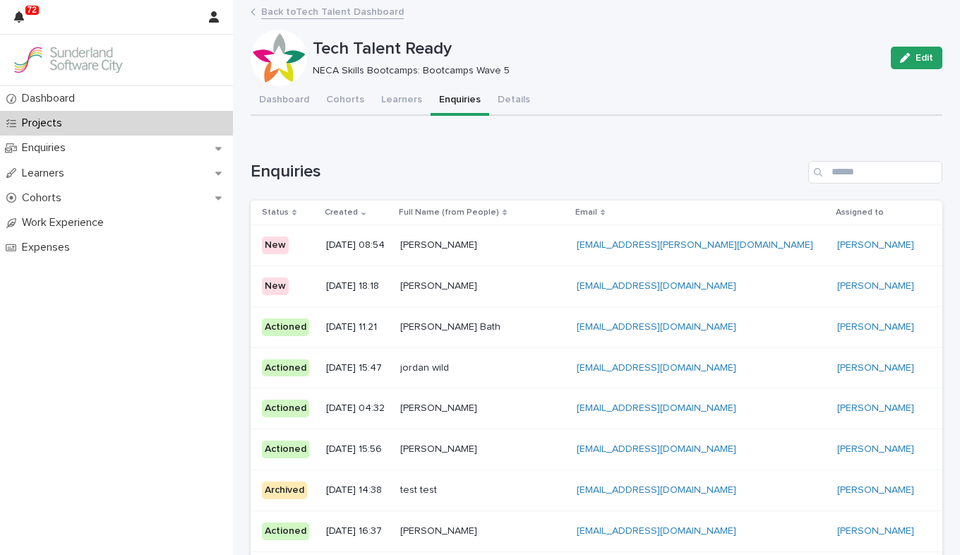
click at [545, 287] on p at bounding box center [482, 286] width 165 height 12
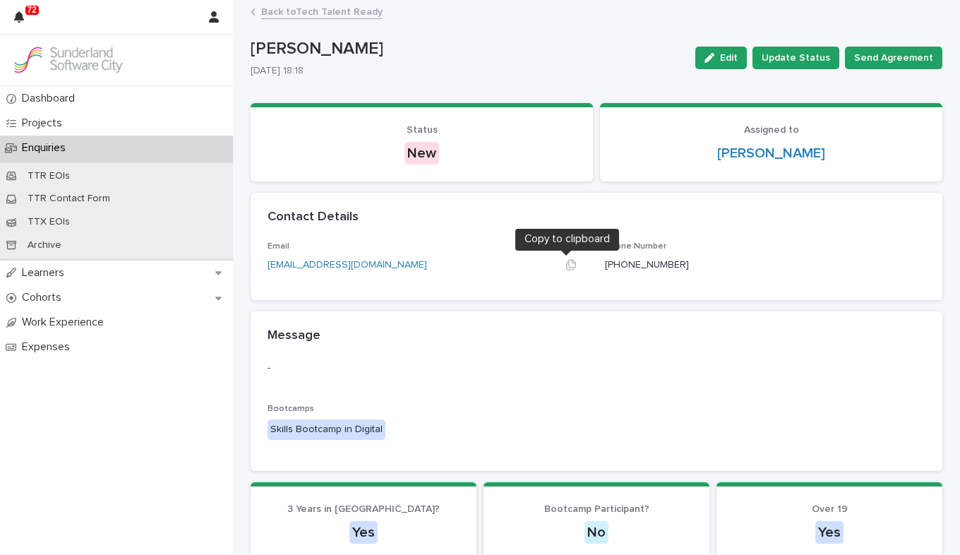
click at [565, 267] on icon "button" at bounding box center [570, 264] width 11 height 11
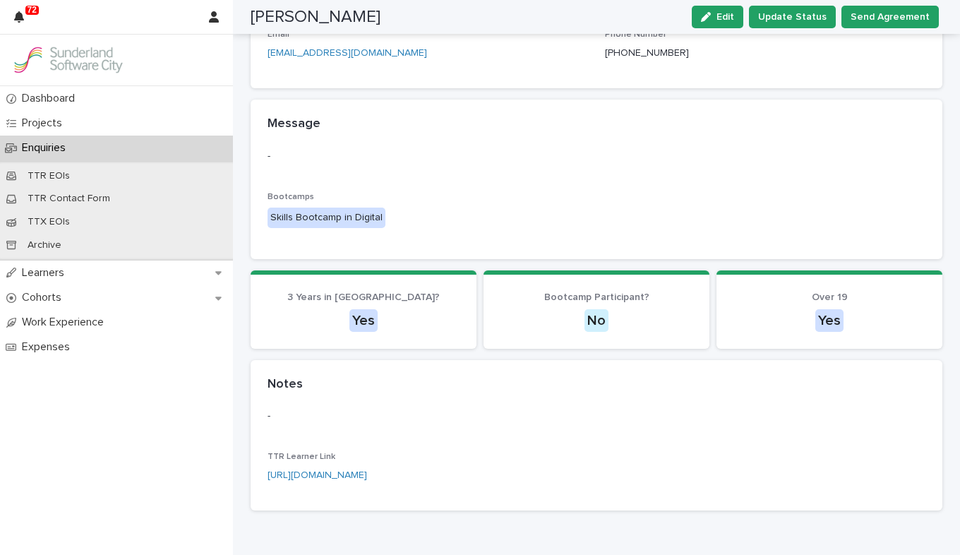
scroll to position [289, 0]
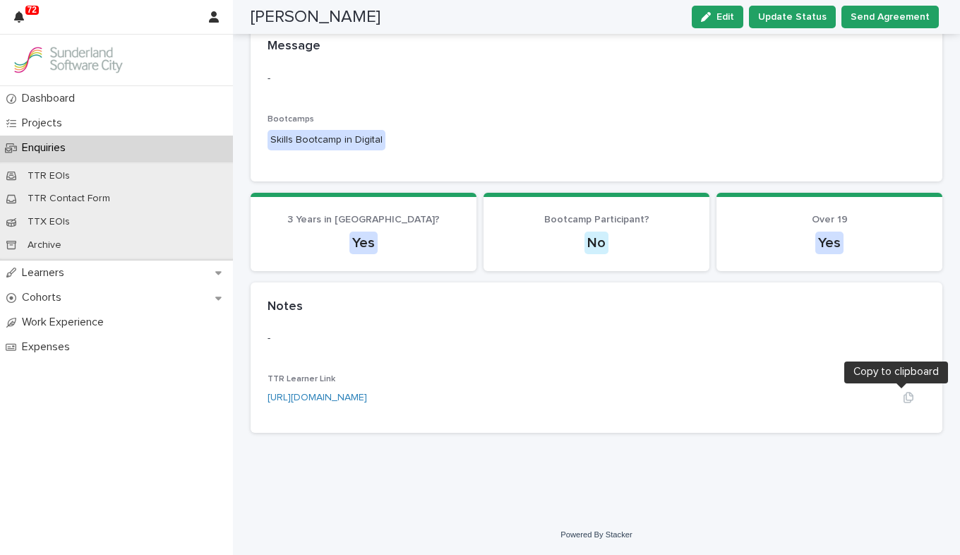
click at [687, 397] on icon "button" at bounding box center [908, 397] width 11 height 11
click at [687, 17] on span "Update Status" at bounding box center [792, 17] width 68 height 14
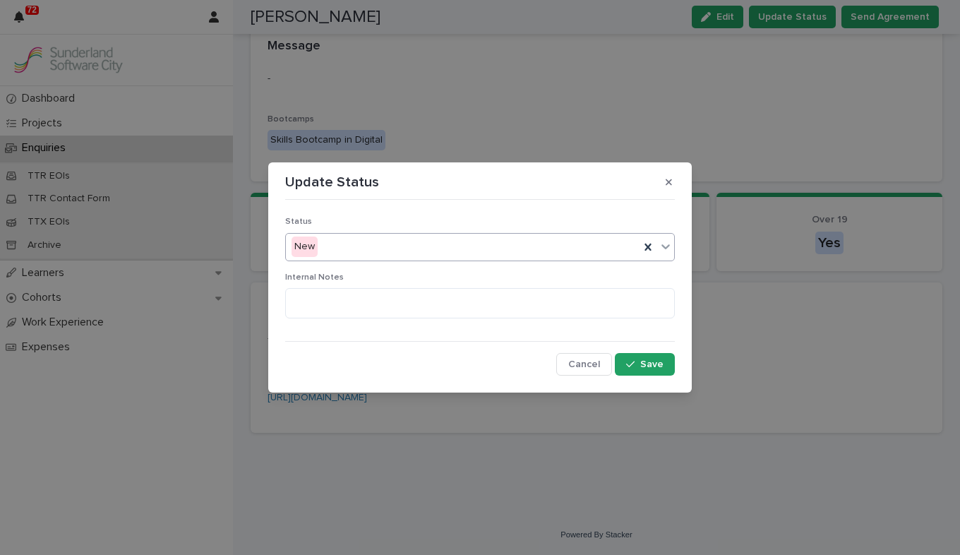
click at [663, 241] on icon at bounding box center [665, 246] width 14 height 14
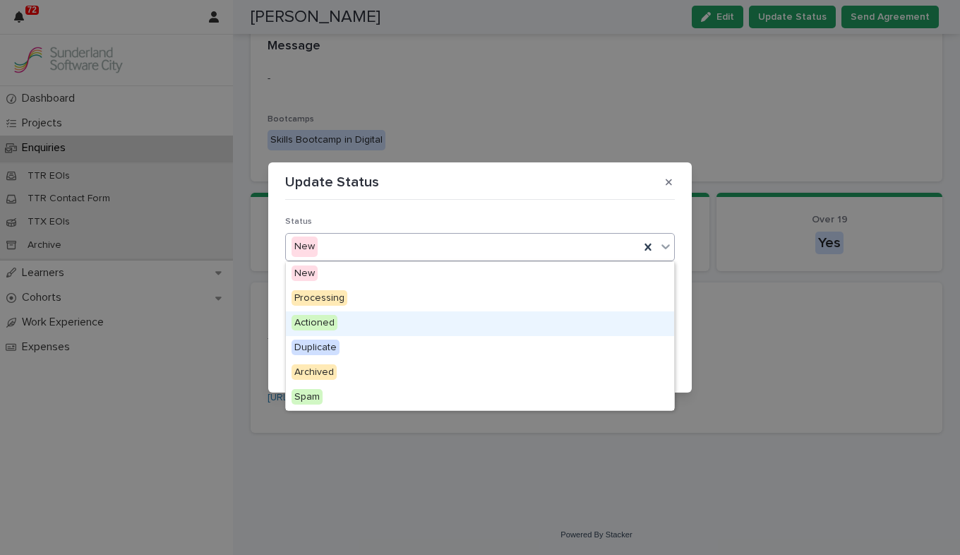
drag, startPoint x: 619, startPoint y: 282, endPoint x: 586, endPoint y: 316, distance: 46.9
click at [586, 316] on div "Actioned" at bounding box center [480, 323] width 388 height 25
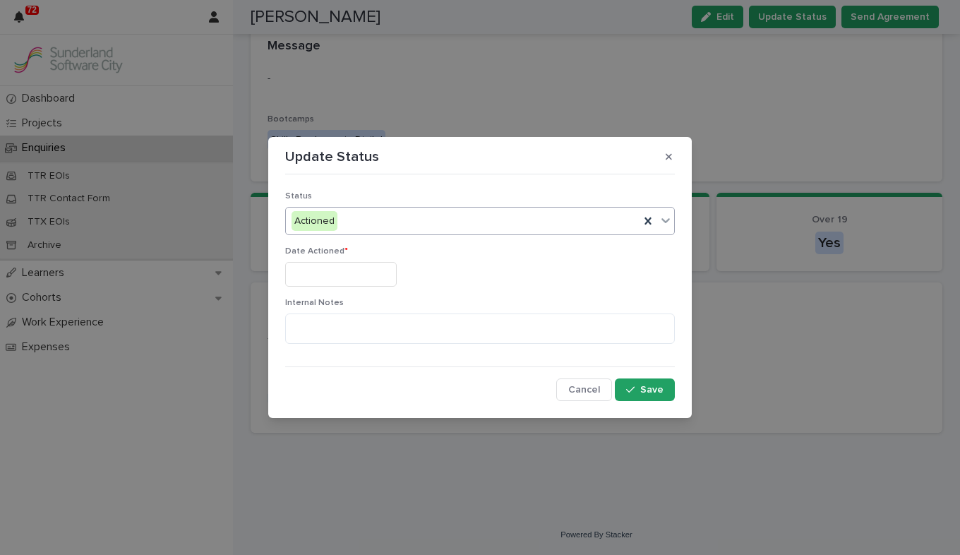
click at [380, 279] on input "text" at bounding box center [340, 274] width 111 height 25
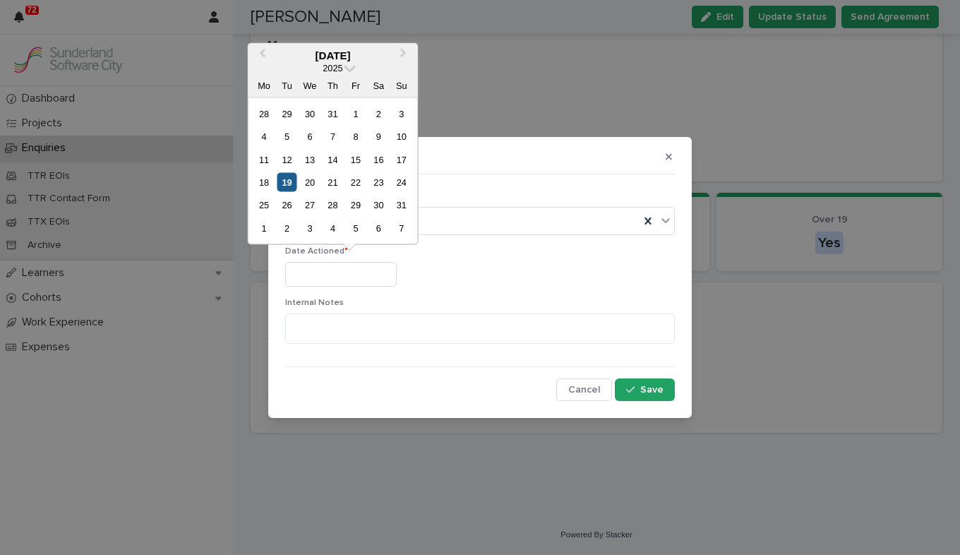
click at [287, 188] on div "19" at bounding box center [286, 182] width 19 height 19
type input "*********"
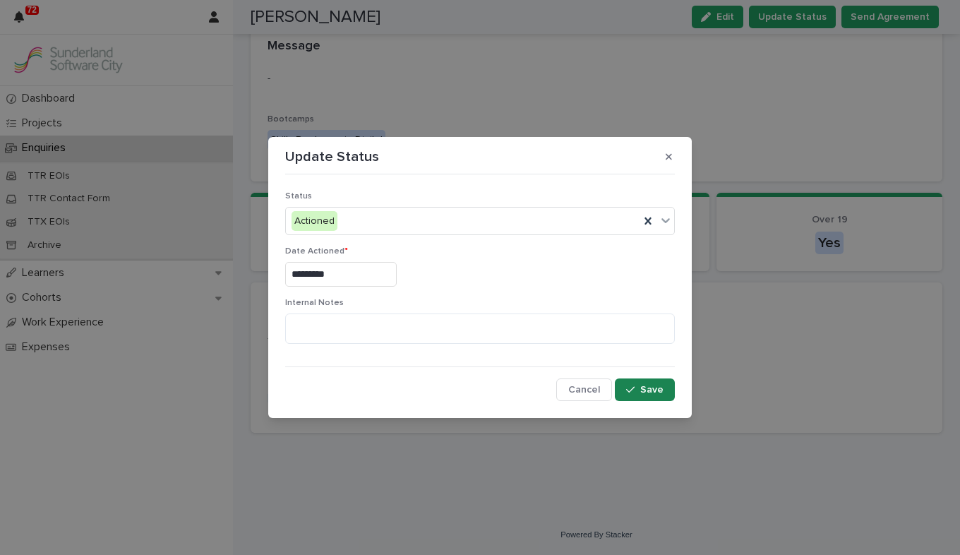
click at [629, 386] on icon "button" at bounding box center [630, 390] width 8 height 10
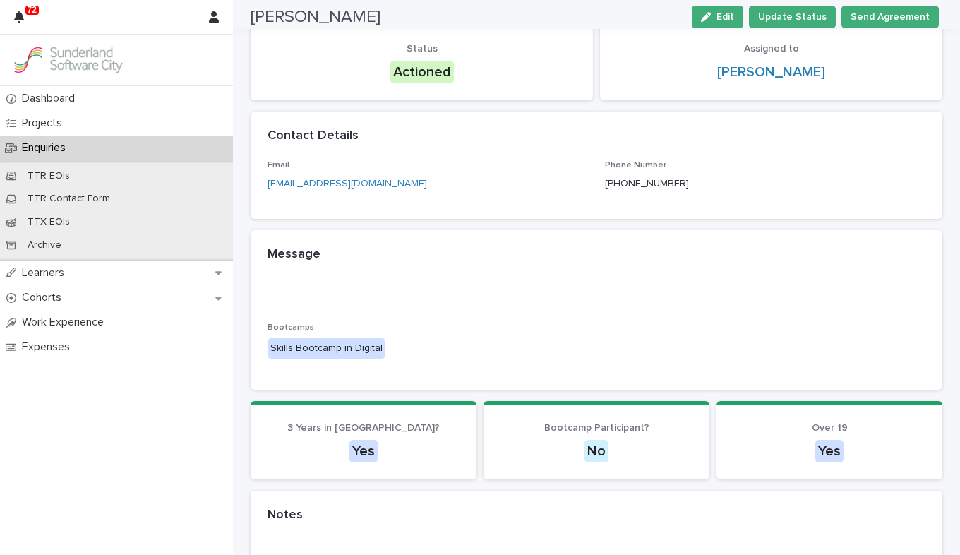
scroll to position [0, 0]
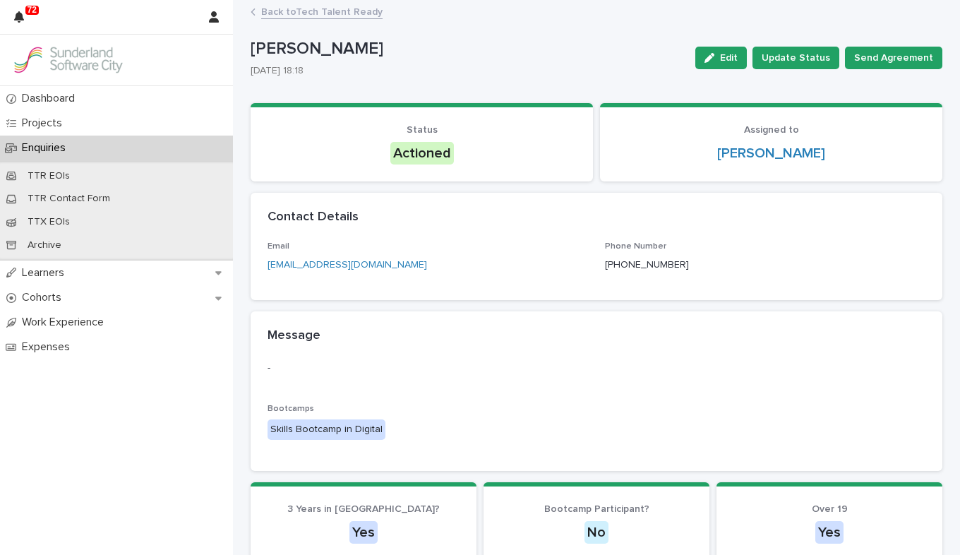
click at [270, 12] on link "Back to Tech Talent Ready" at bounding box center [321, 11] width 121 height 16
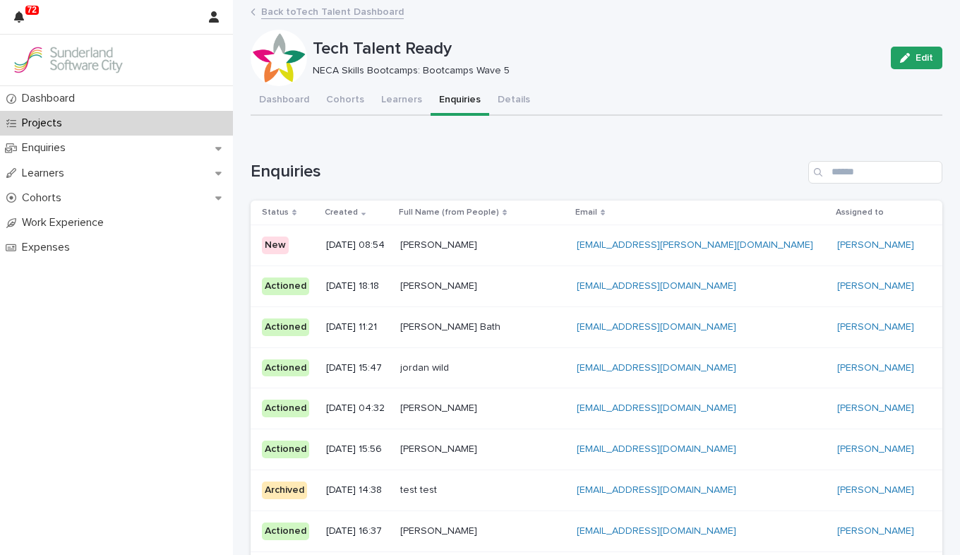
click at [560, 236] on div "Nazra [PERSON_NAME] Nazra [PERSON_NAME]" at bounding box center [482, 245] width 165 height 23
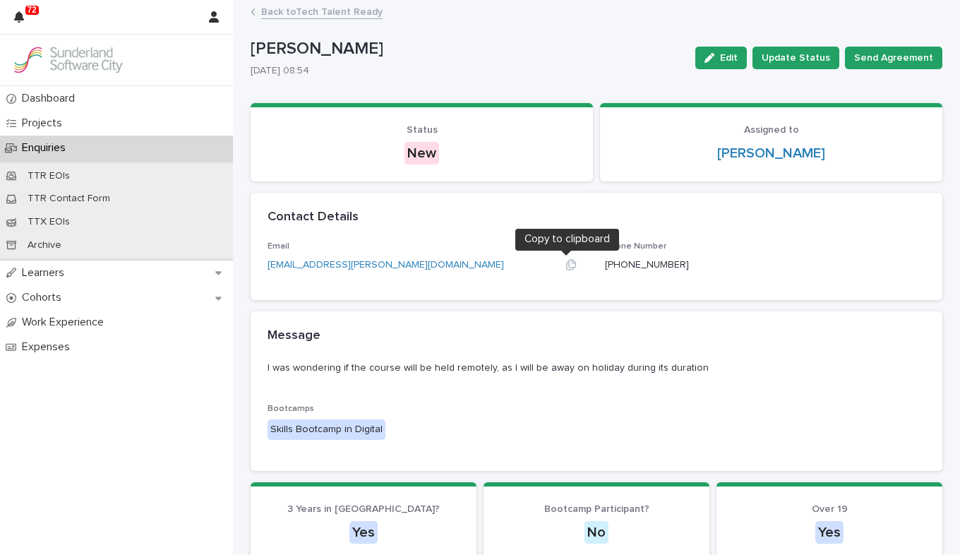
click at [568, 266] on icon "button" at bounding box center [570, 264] width 11 height 11
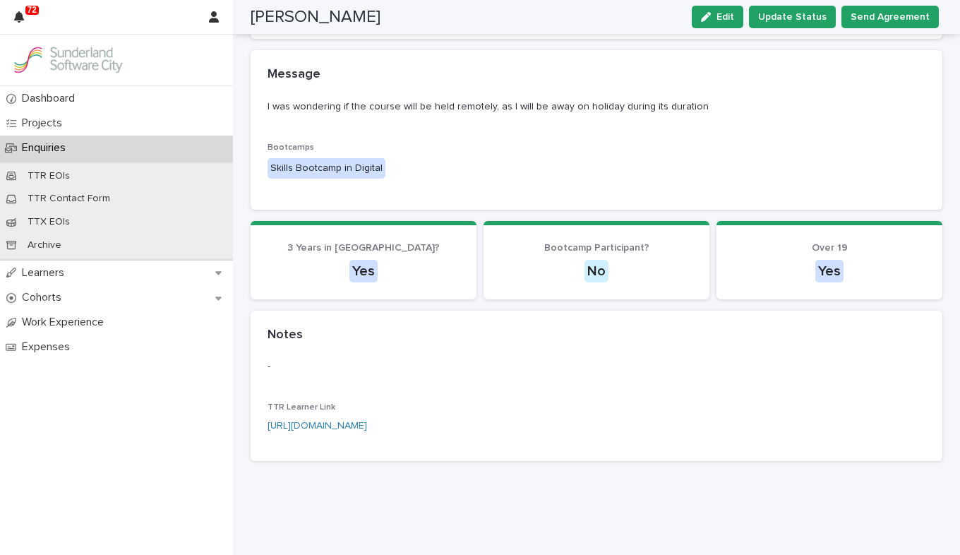
scroll to position [289, 0]
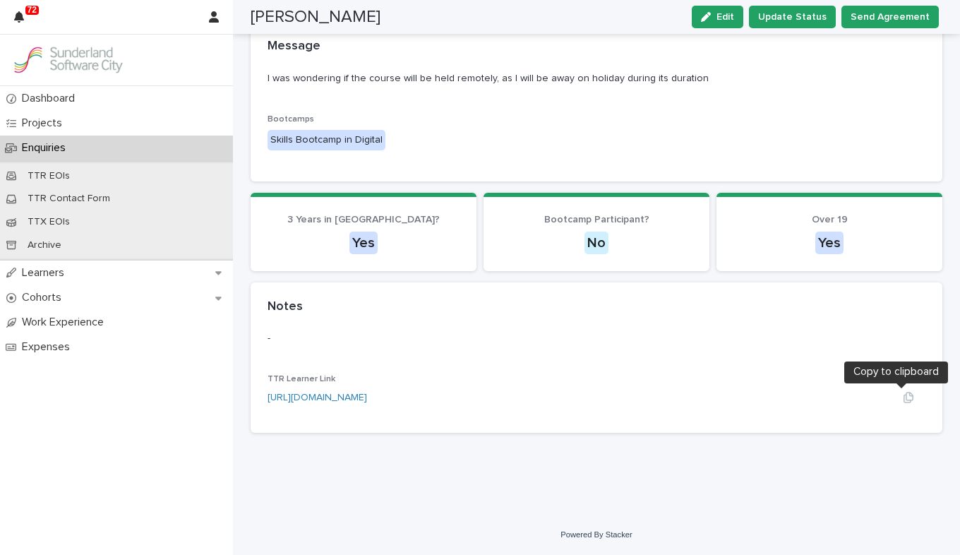
click at [687, 392] on icon "button" at bounding box center [908, 397] width 11 height 11
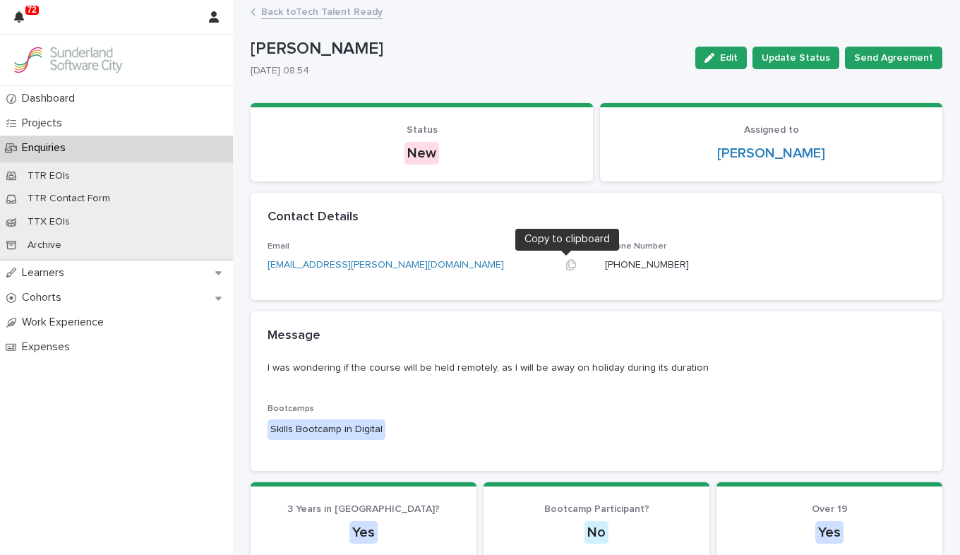
click at [565, 265] on icon "button" at bounding box center [570, 264] width 11 height 11
click at [687, 54] on button "Update Status" at bounding box center [795, 58] width 87 height 23
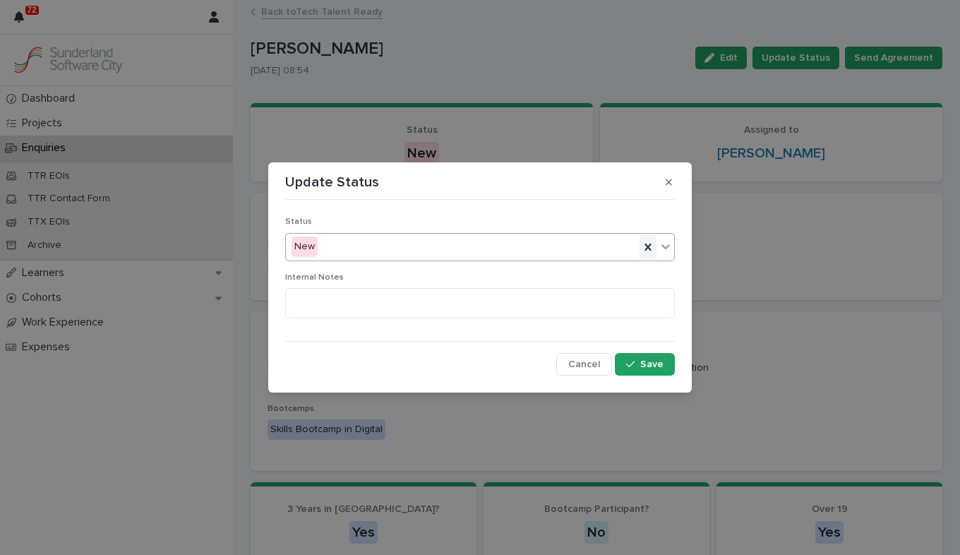
click at [653, 246] on icon at bounding box center [648, 247] width 14 height 14
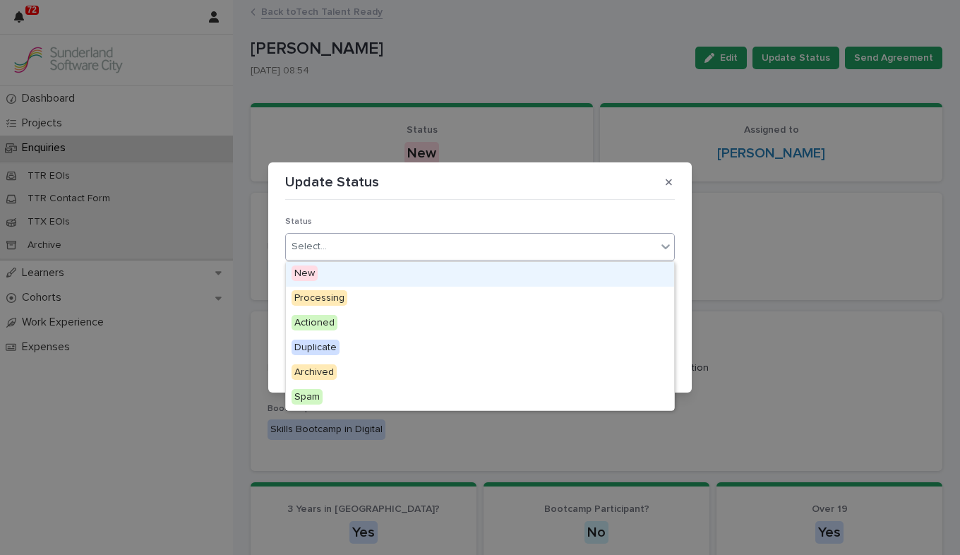
click at [661, 248] on icon at bounding box center [665, 246] width 14 height 14
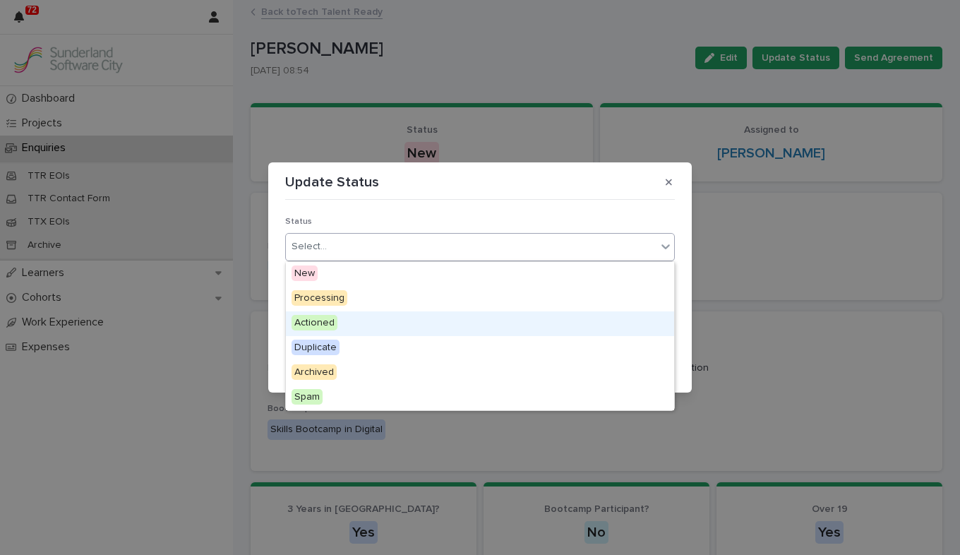
click at [565, 314] on div "Actioned" at bounding box center [480, 323] width 388 height 25
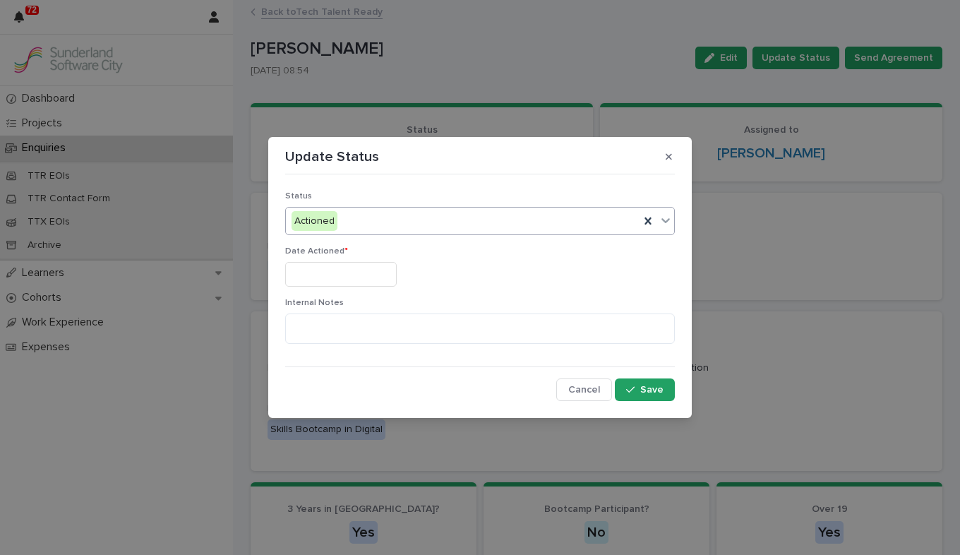
click at [320, 275] on input "text" at bounding box center [340, 274] width 111 height 25
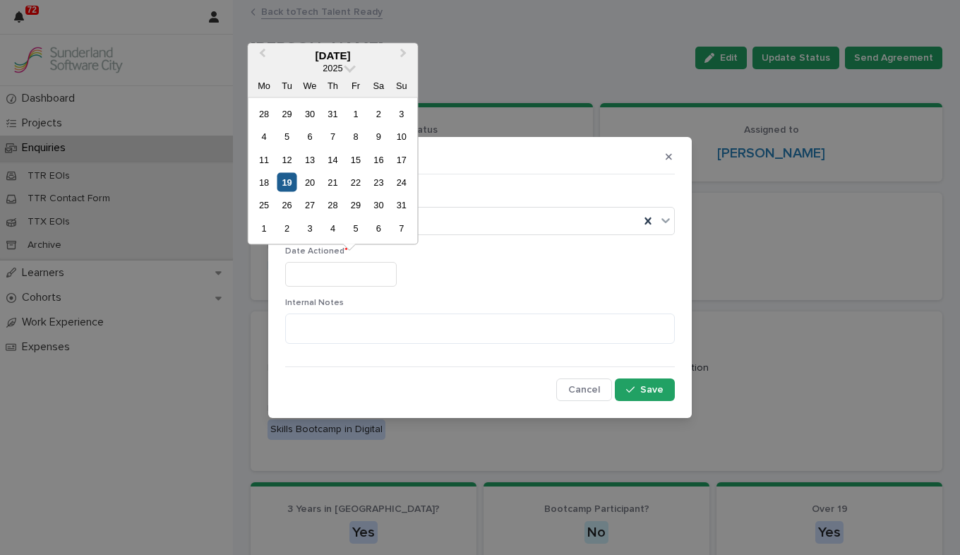
click at [288, 186] on div "19" at bounding box center [286, 182] width 19 height 19
type input "*********"
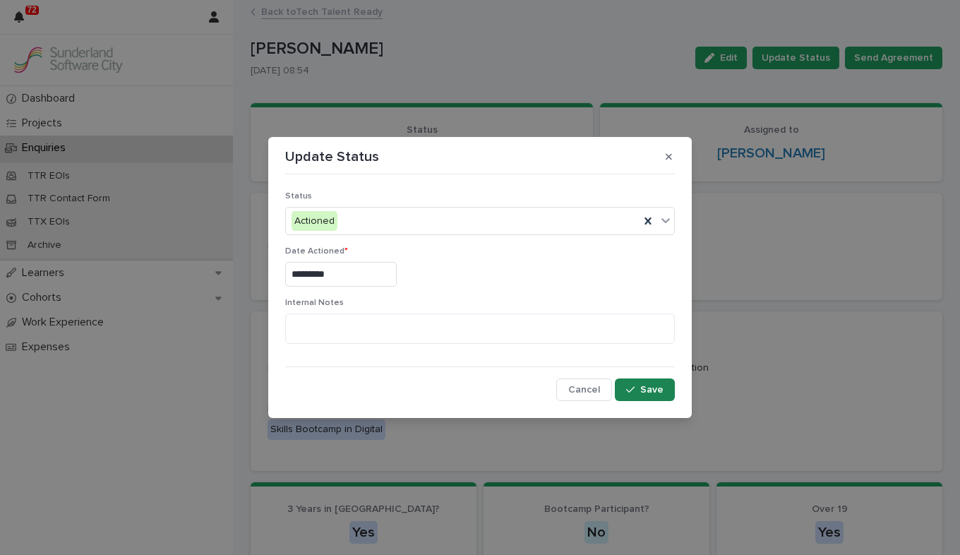
click at [631, 390] on icon "button" at bounding box center [630, 390] width 8 height 10
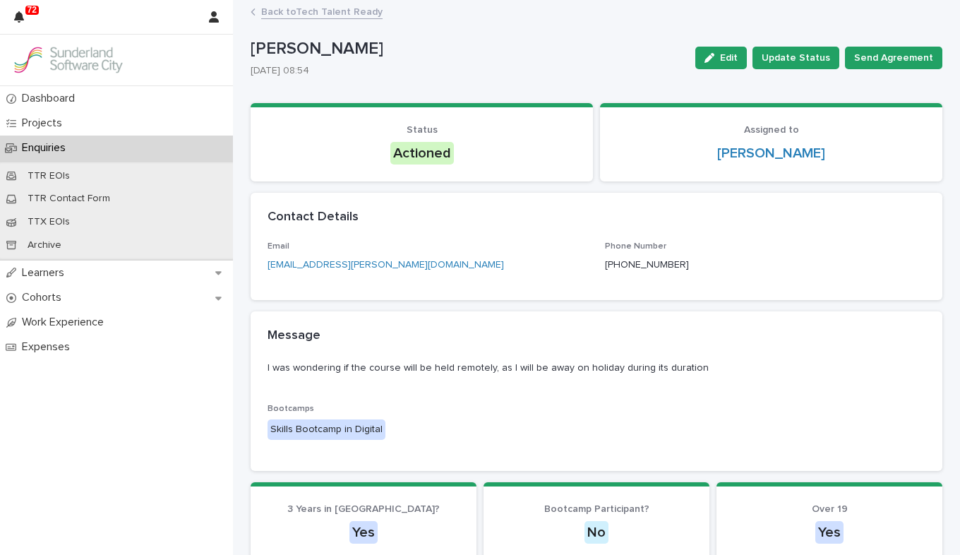
click at [56, 59] on img at bounding box center [67, 60] width 113 height 28
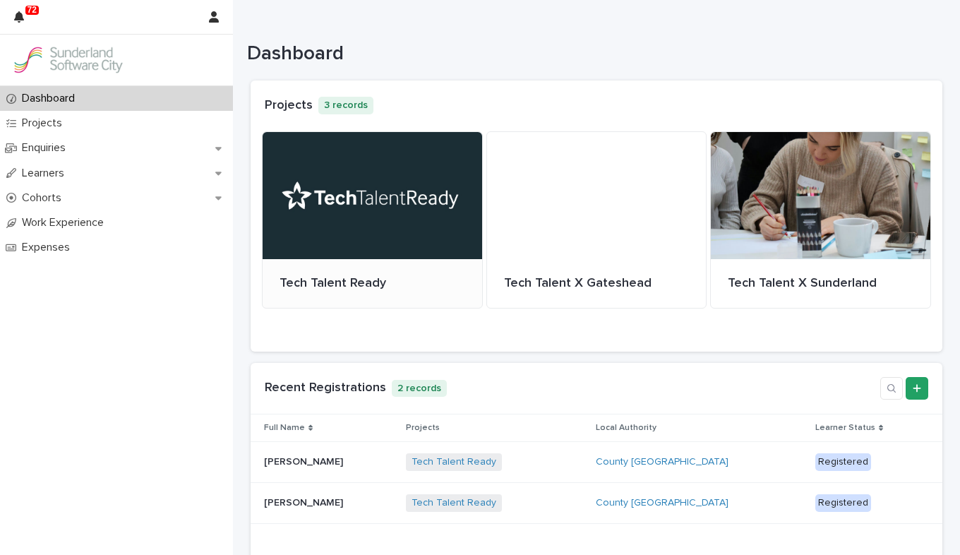
click at [366, 185] on div at bounding box center [372, 195] width 219 height 127
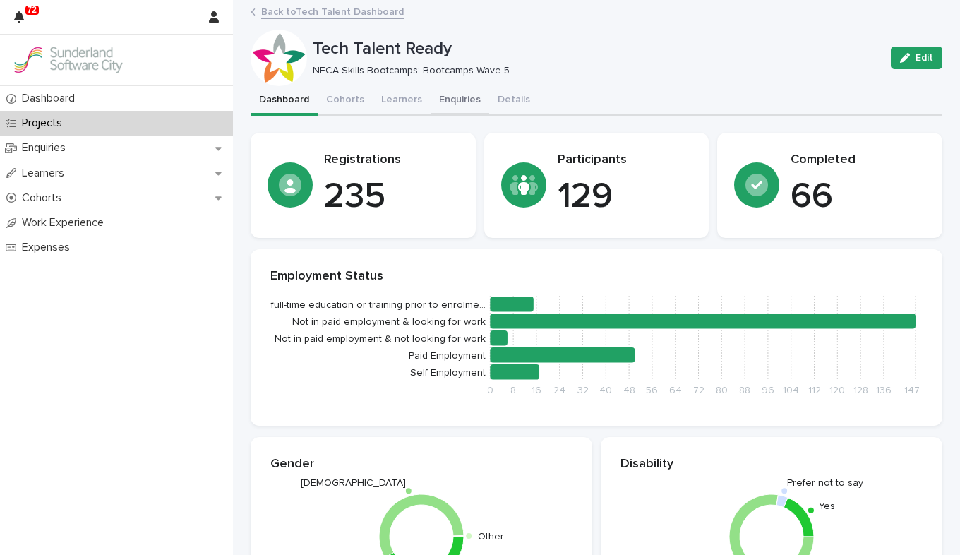
click at [445, 96] on button "Enquiries" at bounding box center [459, 101] width 59 height 30
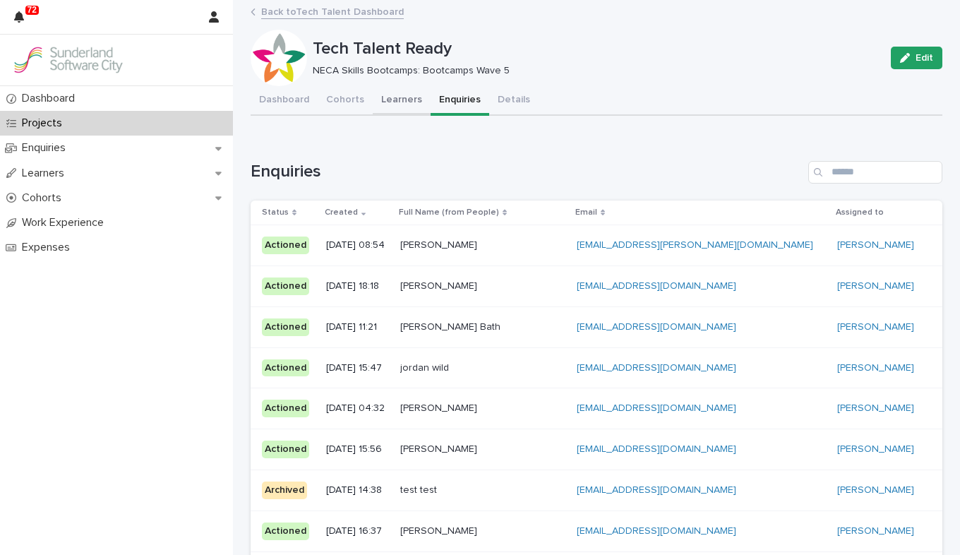
click at [389, 102] on button "Learners" at bounding box center [402, 101] width 58 height 30
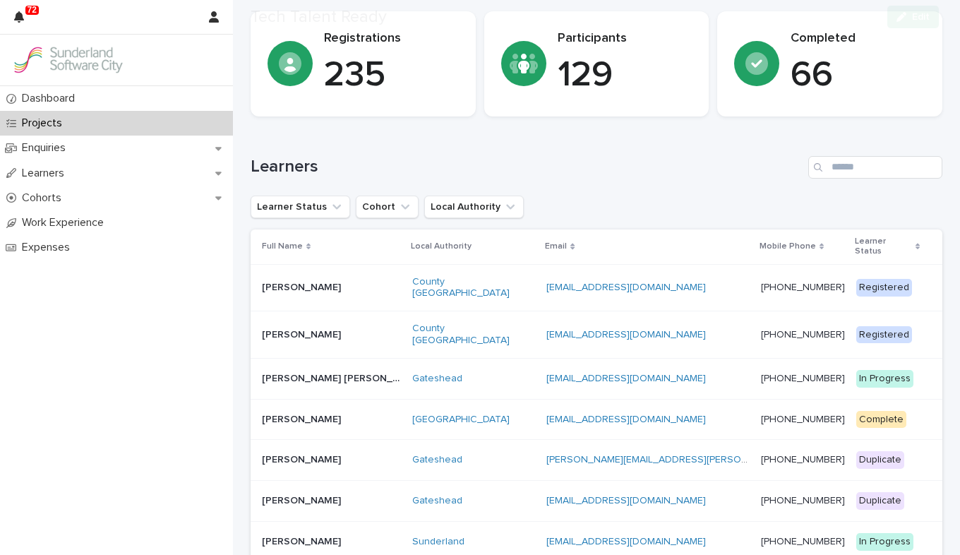
scroll to position [141, 0]
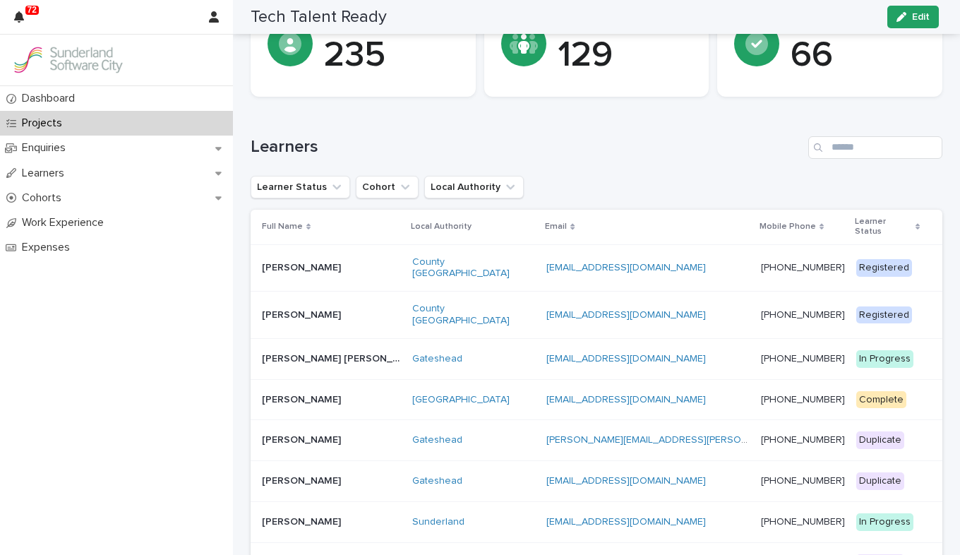
click at [370, 309] on p at bounding box center [331, 315] width 139 height 12
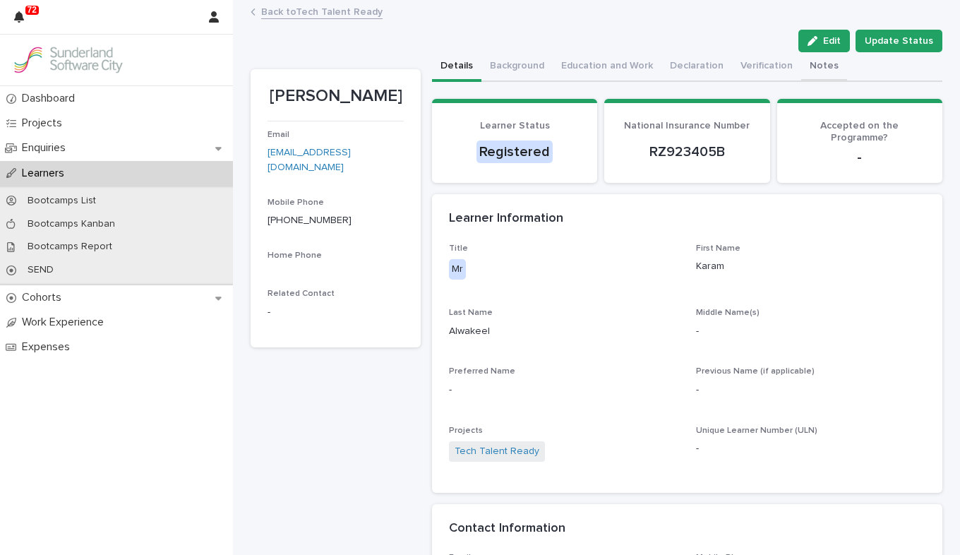
click at [687, 72] on button "Notes" at bounding box center [824, 67] width 46 height 30
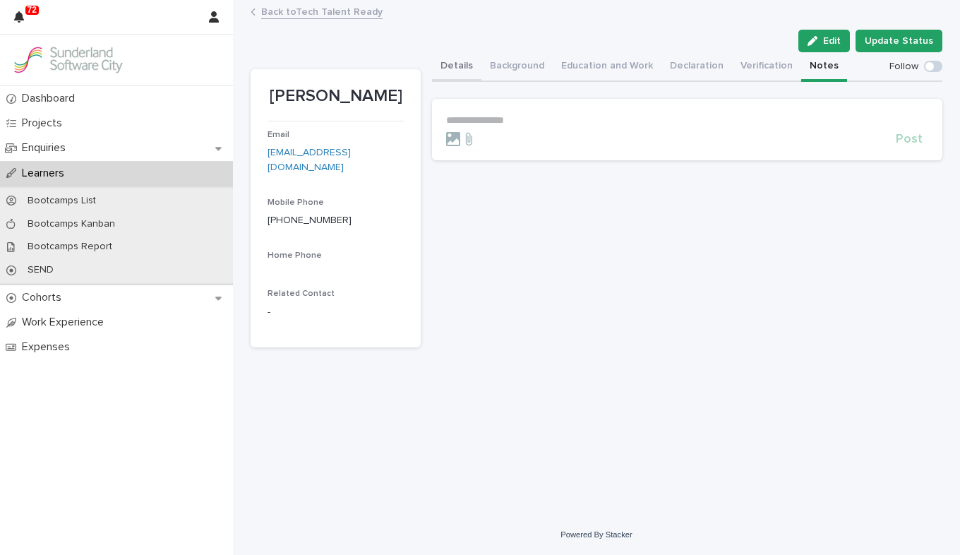
click at [466, 69] on button "Details" at bounding box center [456, 67] width 49 height 30
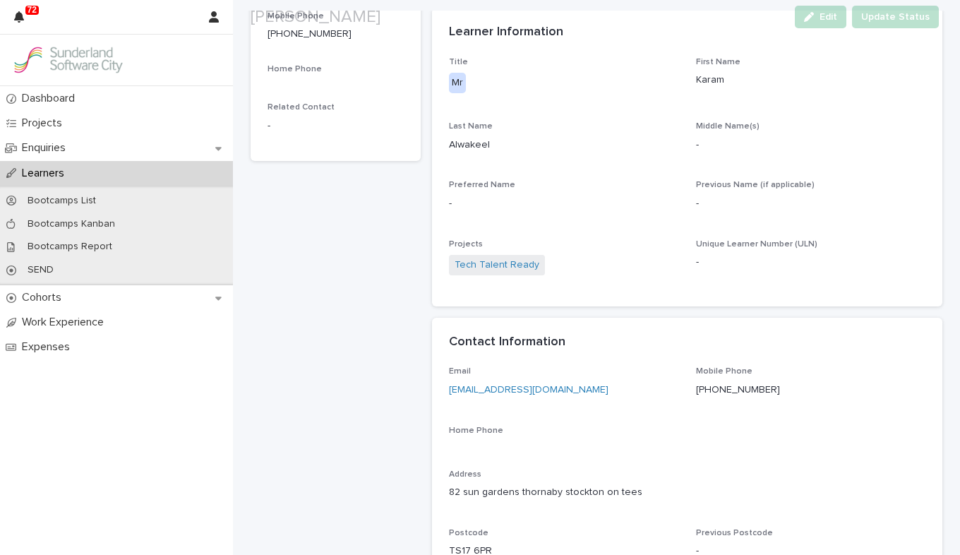
scroll to position [212, 0]
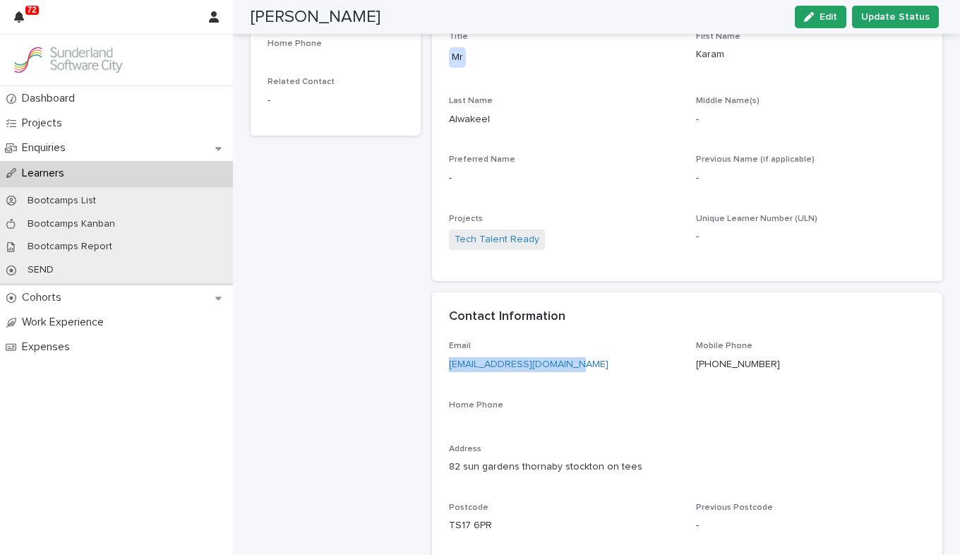
drag, startPoint x: 576, startPoint y: 361, endPoint x: 444, endPoint y: 369, distance: 132.2
click at [444, 369] on div "Email [EMAIL_ADDRESS][DOMAIN_NAME] Mobile Phone [PHONE_NUMBER] Home Phone Addre…" at bounding box center [687, 480] width 510 height 279
copy link "[EMAIL_ADDRESS][DOMAIN_NAME]"
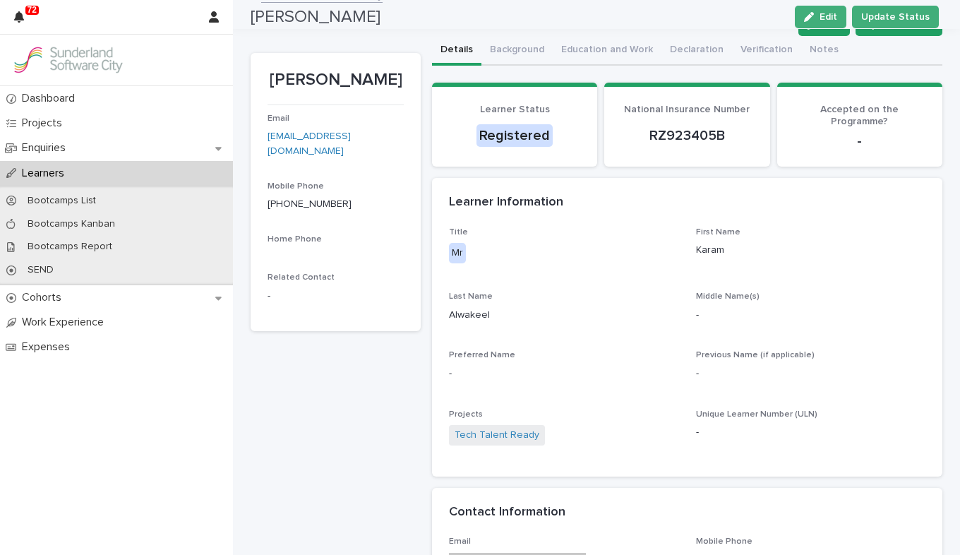
scroll to position [0, 0]
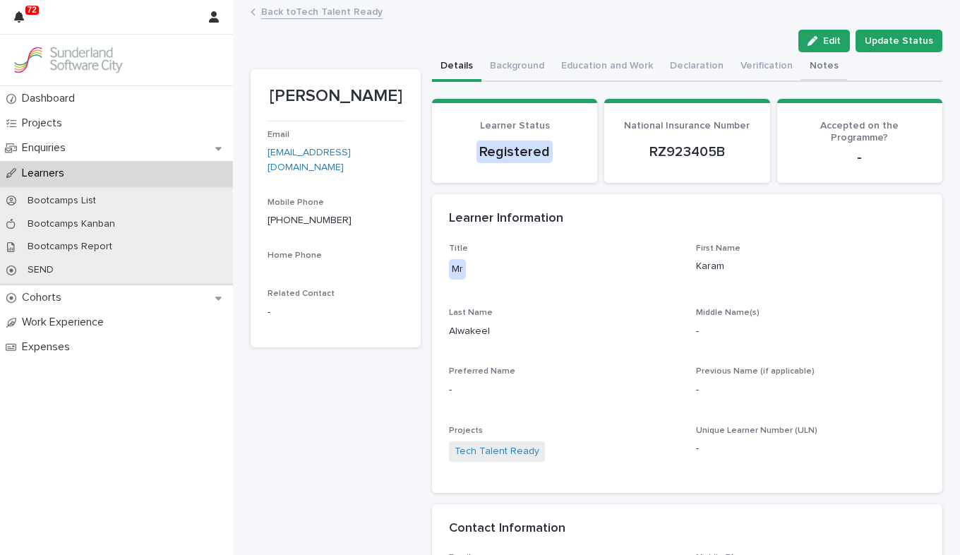
click at [687, 61] on button "Notes" at bounding box center [824, 67] width 46 height 30
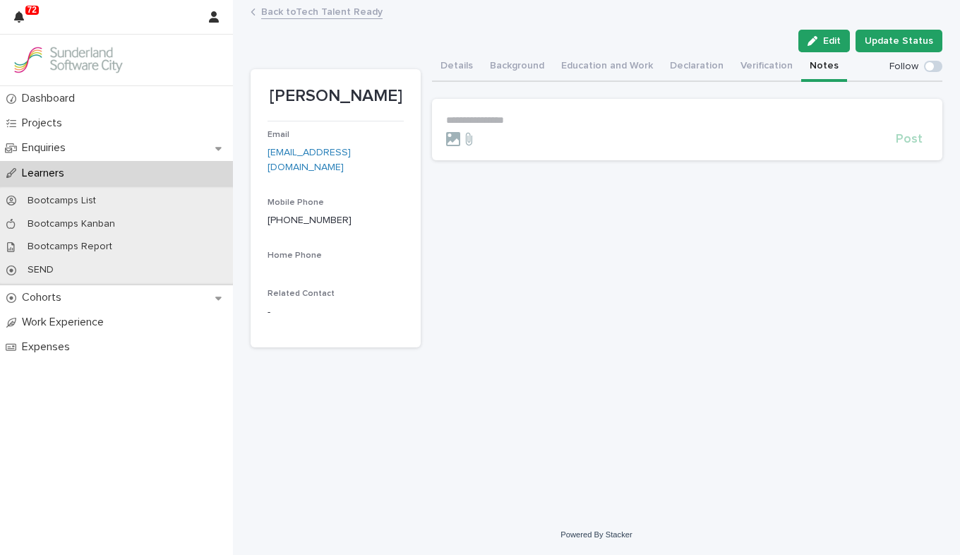
click at [622, 121] on p "**********" at bounding box center [687, 120] width 482 height 12
click at [687, 146] on span "Post" at bounding box center [908, 143] width 27 height 13
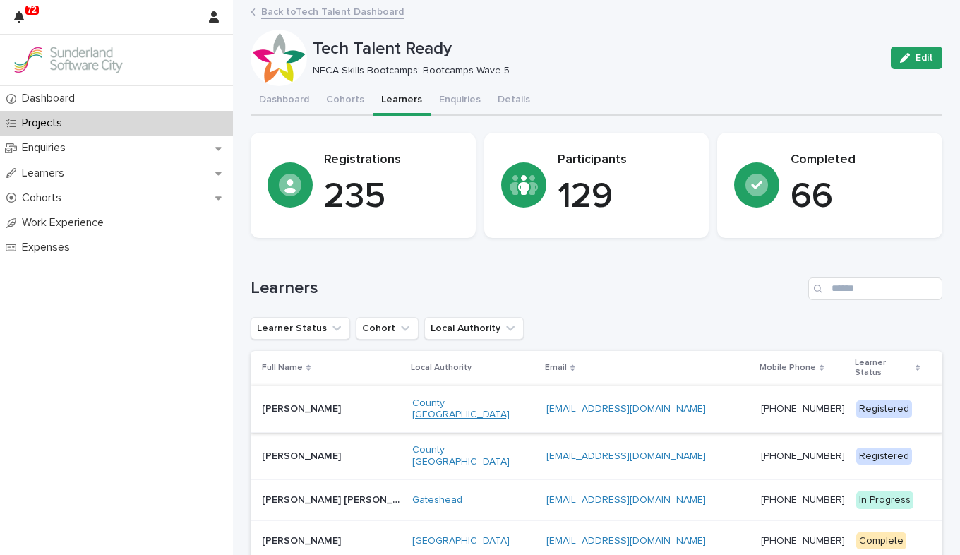
scroll to position [71, 0]
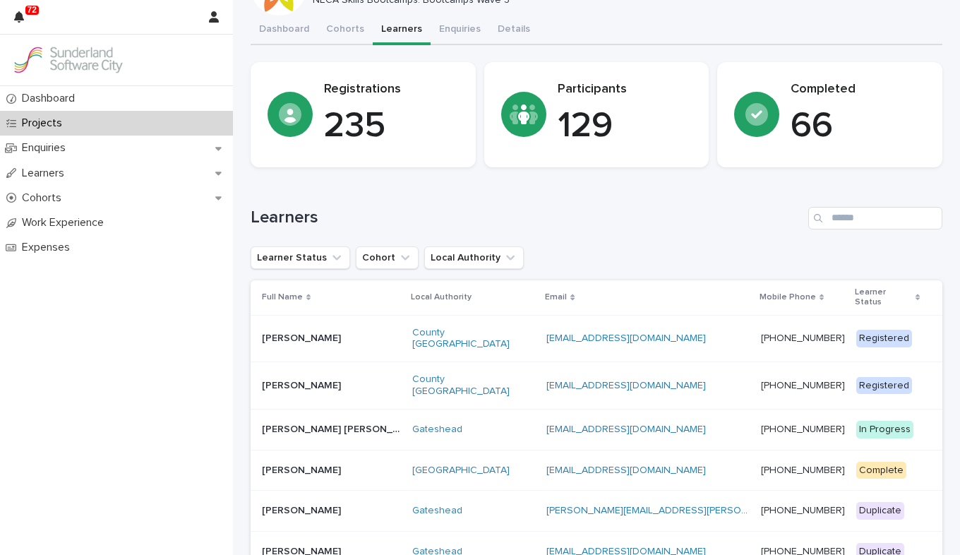
click at [359, 337] on td "[PERSON_NAME] [PERSON_NAME]" at bounding box center [329, 338] width 156 height 47
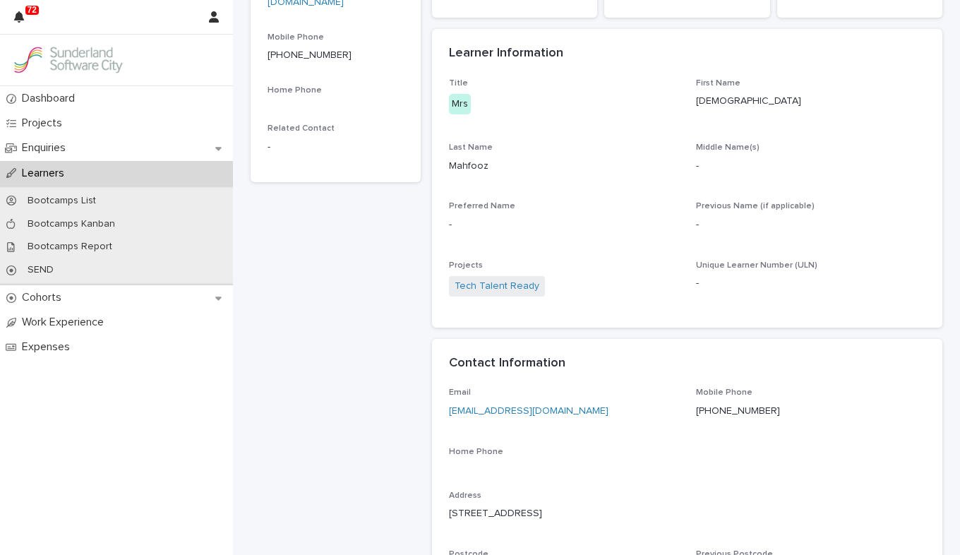
scroll to position [212, 0]
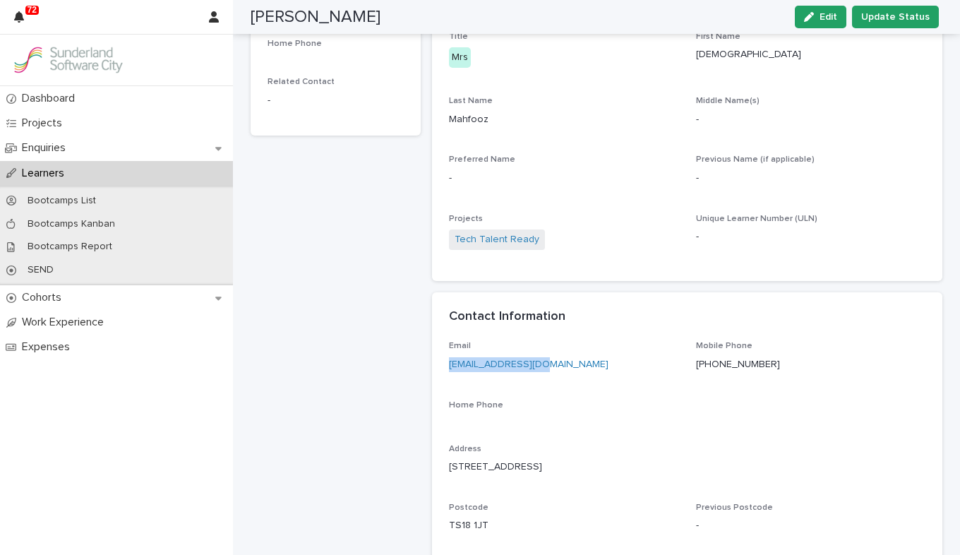
drag, startPoint x: 548, startPoint y: 365, endPoint x: 443, endPoint y: 364, distance: 104.4
click at [443, 364] on div "Email [EMAIL_ADDRESS][DOMAIN_NAME] Mobile Phone [PHONE_NUMBER] Home Phone Addre…" at bounding box center [687, 480] width 510 height 279
copy link "[EMAIL_ADDRESS][DOMAIN_NAME]"
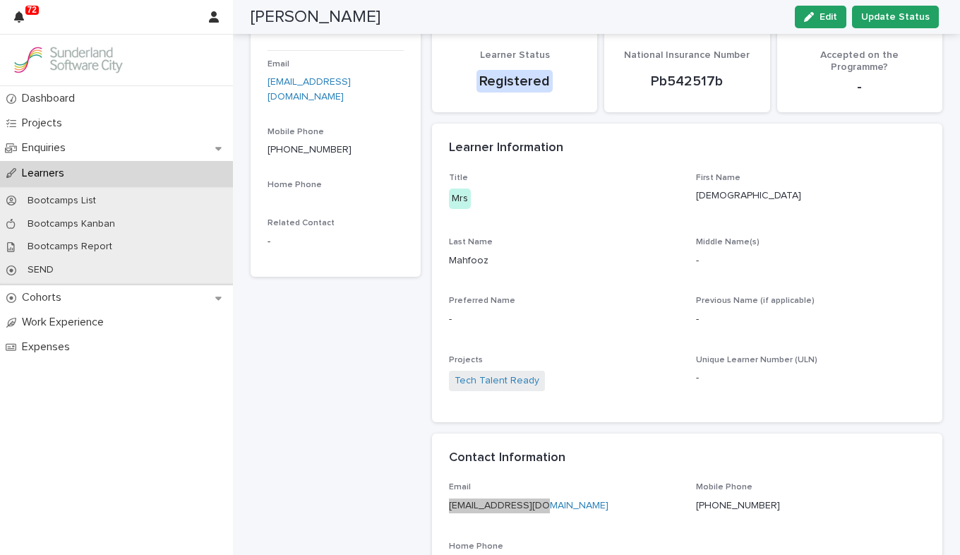
scroll to position [0, 0]
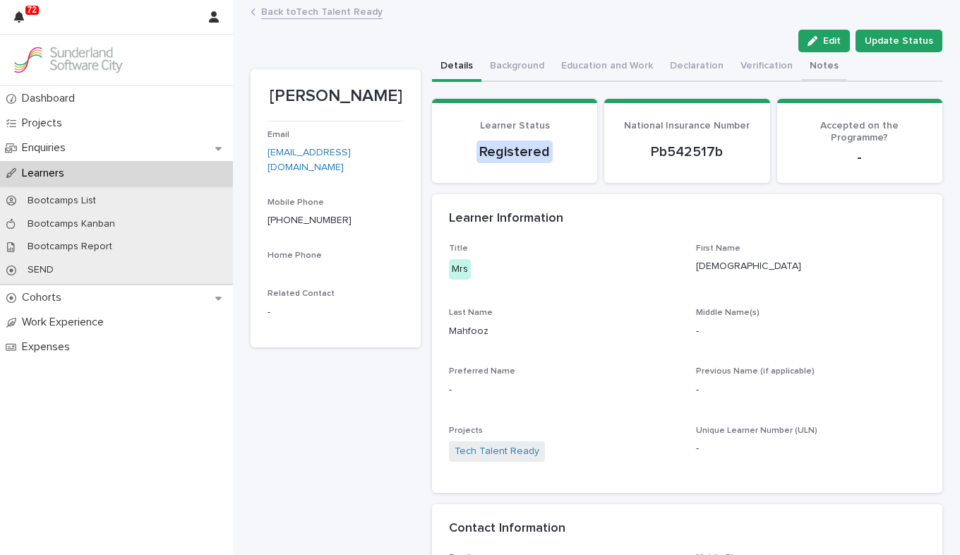
click at [687, 71] on button "Notes" at bounding box center [824, 67] width 46 height 30
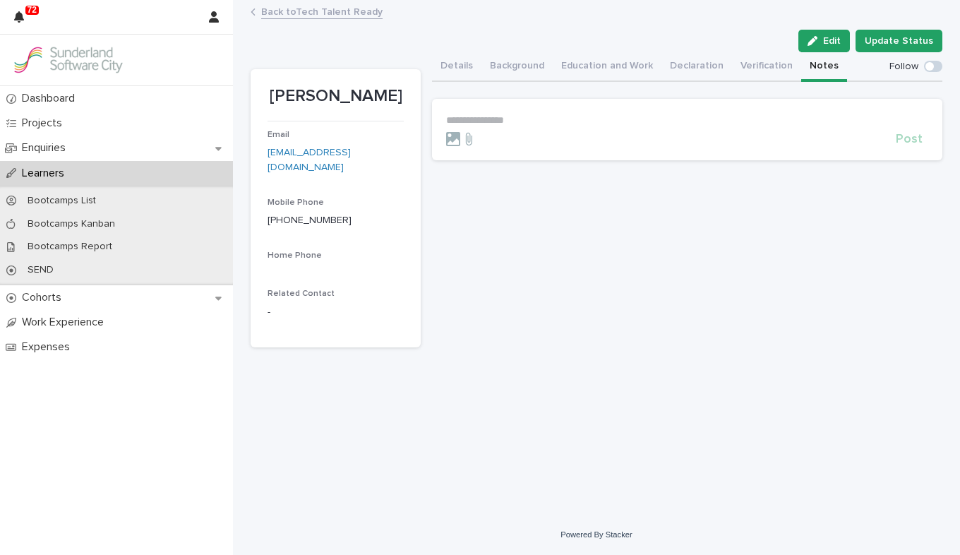
click at [608, 125] on p "**********" at bounding box center [687, 120] width 482 height 12
click at [687, 146] on span "Post" at bounding box center [908, 143] width 27 height 13
